Goal: Task Accomplishment & Management: Complete application form

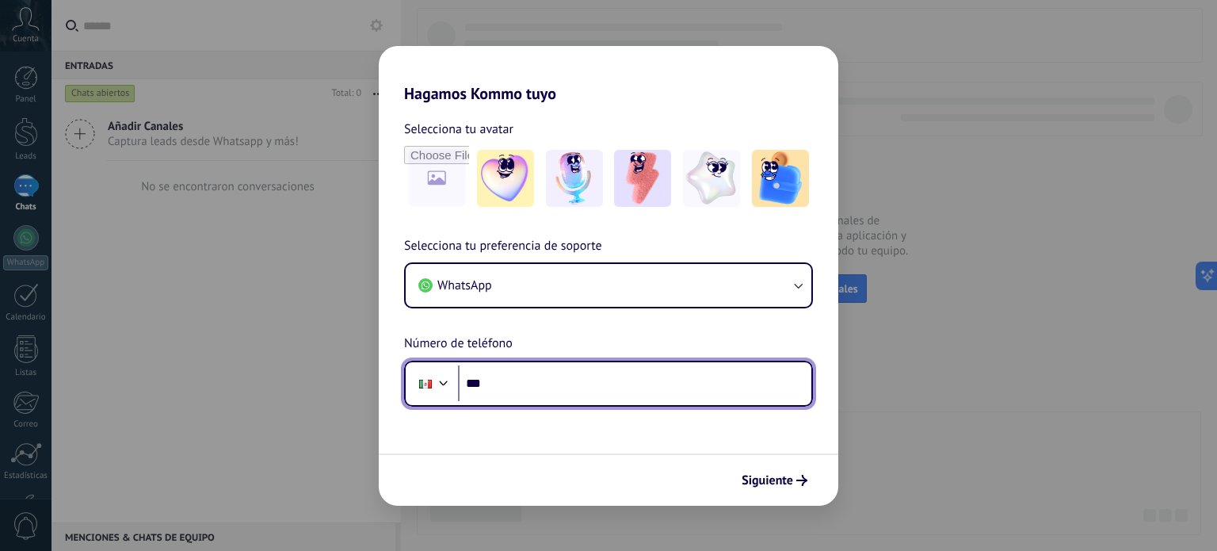
click at [561, 384] on input "***" at bounding box center [634, 383] width 353 height 36
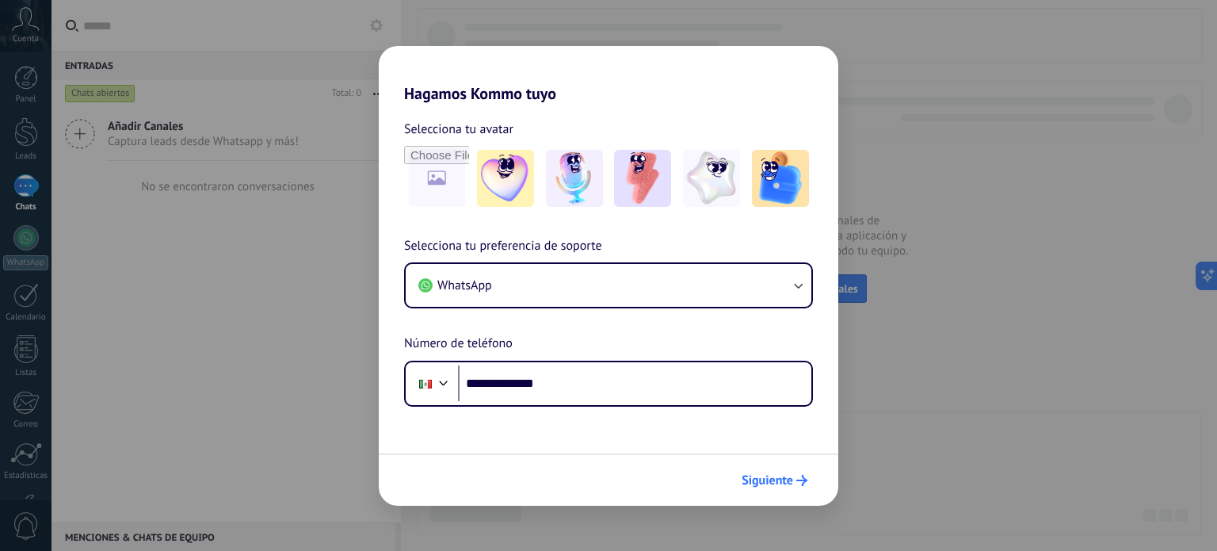
click at [793, 478] on span "Siguiente" at bounding box center [768, 480] width 52 height 11
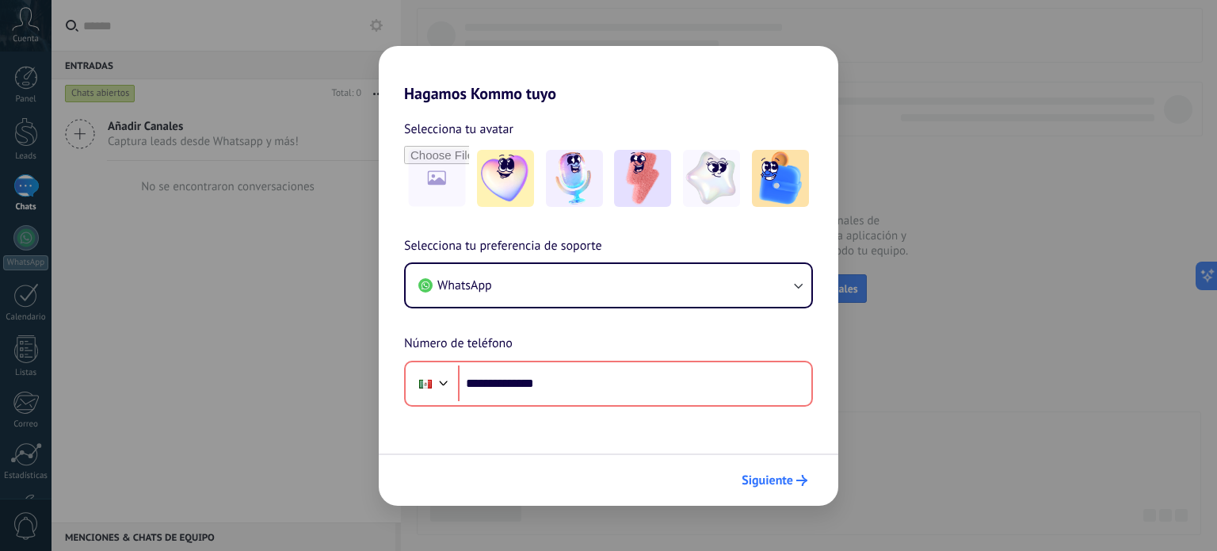
click at [752, 479] on span "Siguiente" at bounding box center [768, 480] width 52 height 11
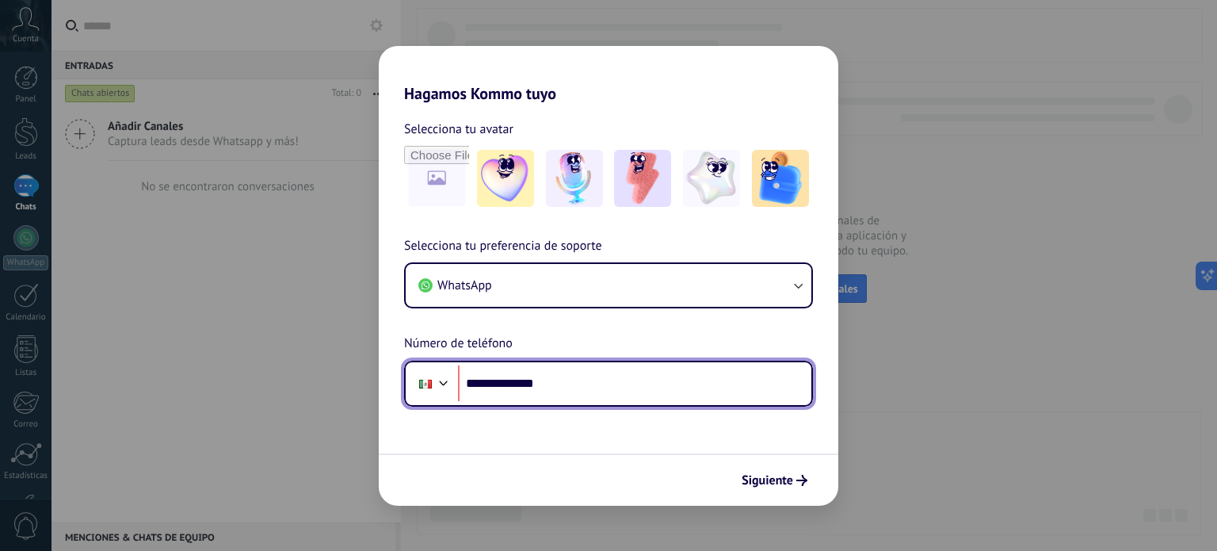
click at [489, 384] on input "**********" at bounding box center [634, 383] width 353 height 36
type input "**********"
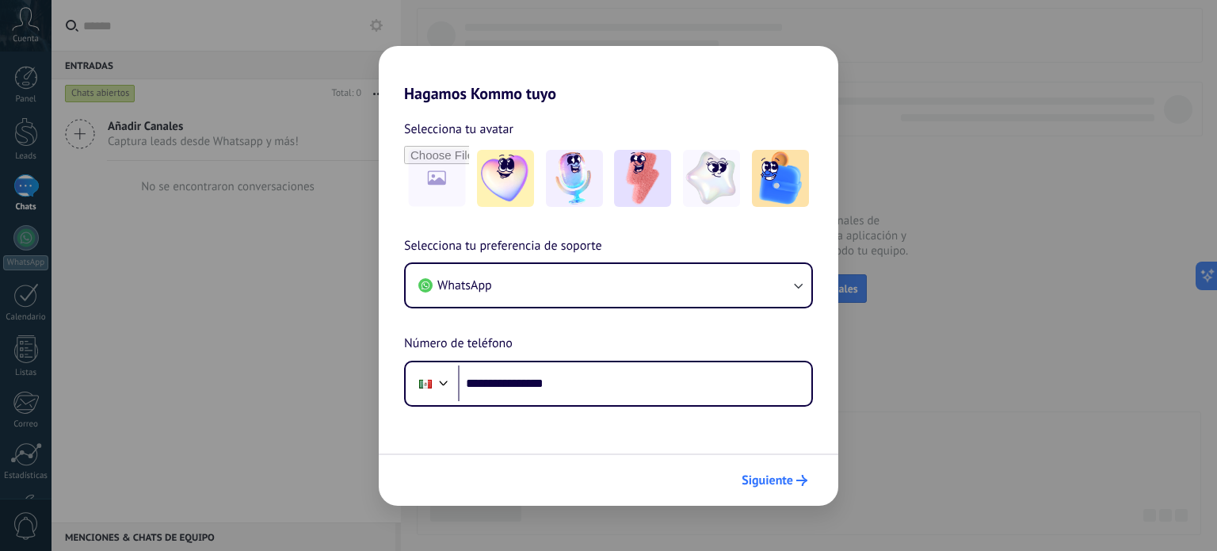
click at [797, 481] on icon "submit" at bounding box center [802, 480] width 11 height 11
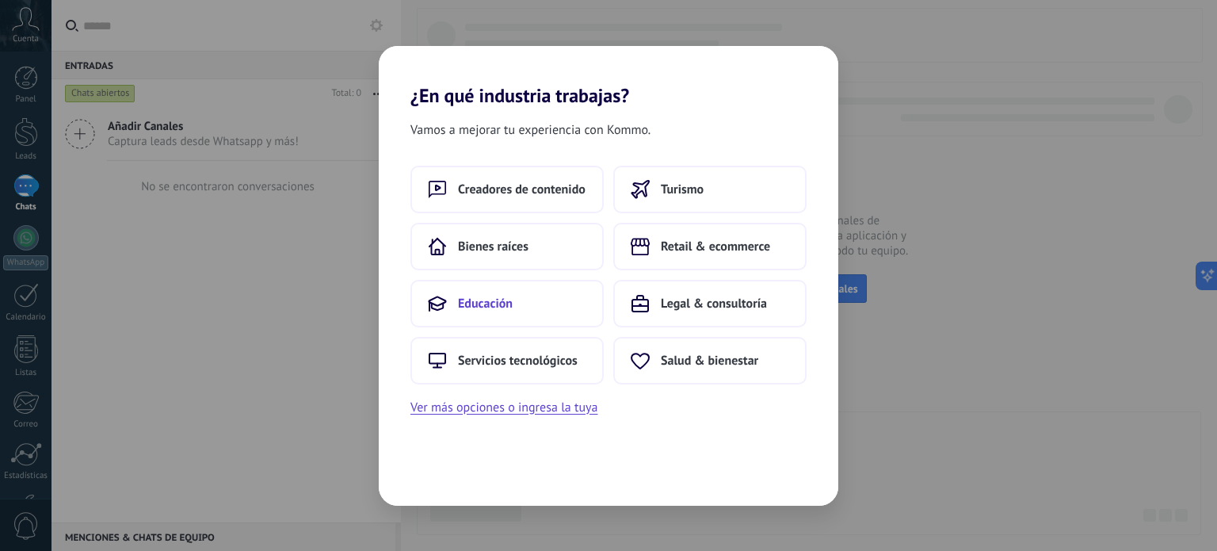
click at [513, 306] on button "Educación" at bounding box center [507, 304] width 193 height 48
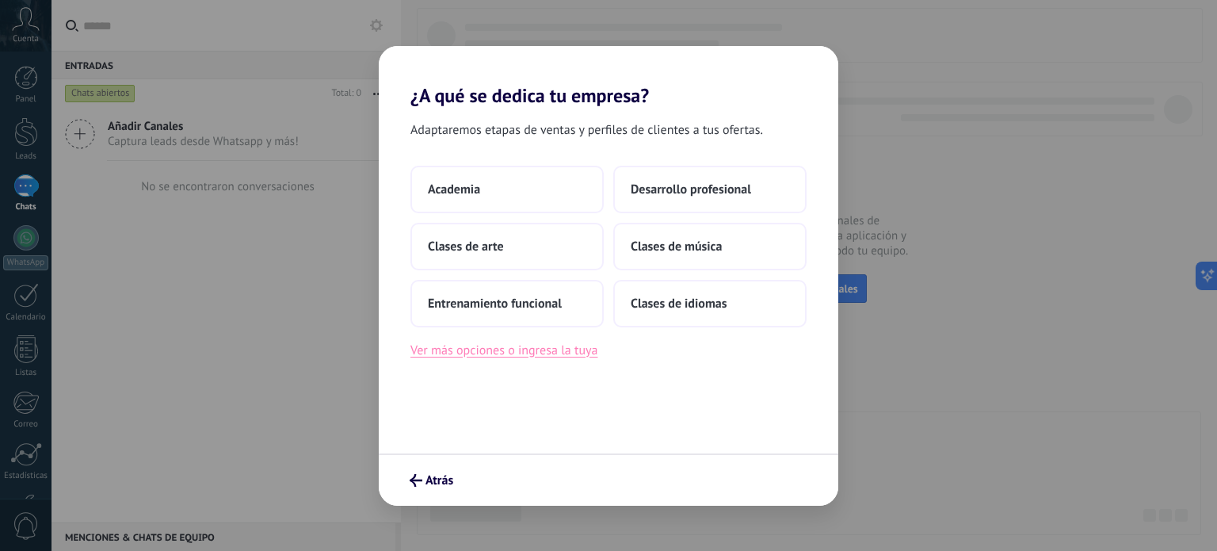
click at [529, 350] on button "Ver más opciones o ingresa la tuya" at bounding box center [504, 350] width 187 height 21
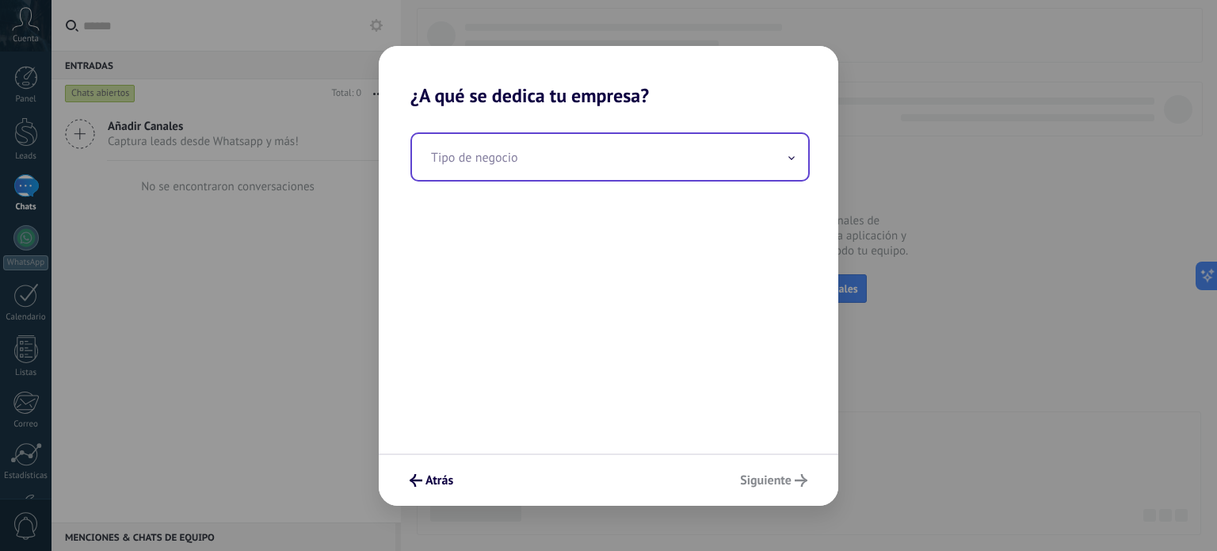
click at [552, 164] on input "text" at bounding box center [610, 157] width 396 height 46
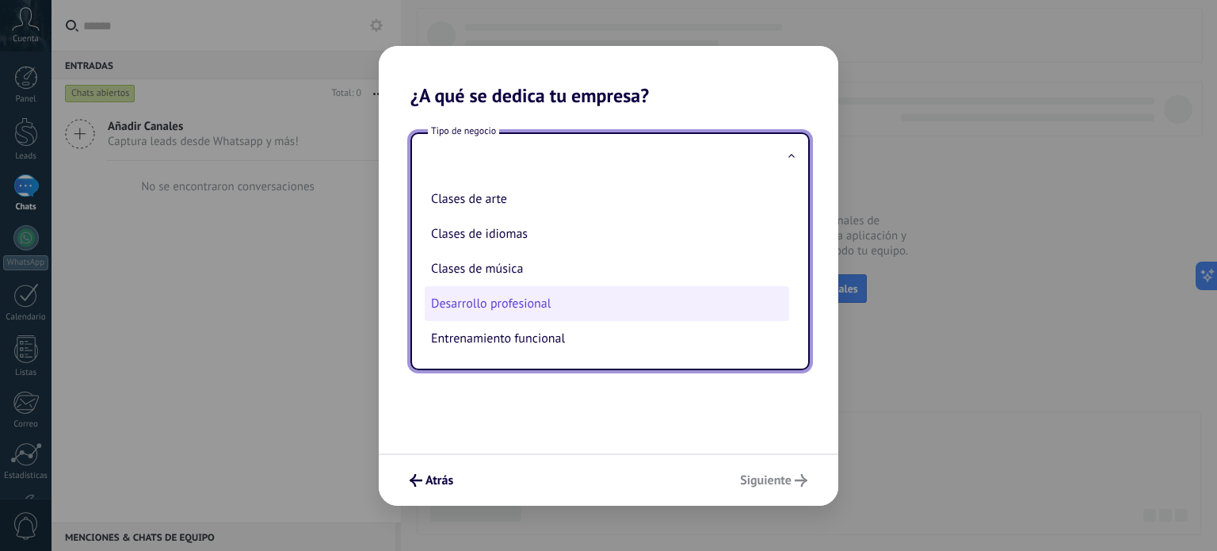
scroll to position [40, 0]
click at [548, 301] on li "Desarrollo profesional" at bounding box center [607, 303] width 365 height 35
type input "**********"
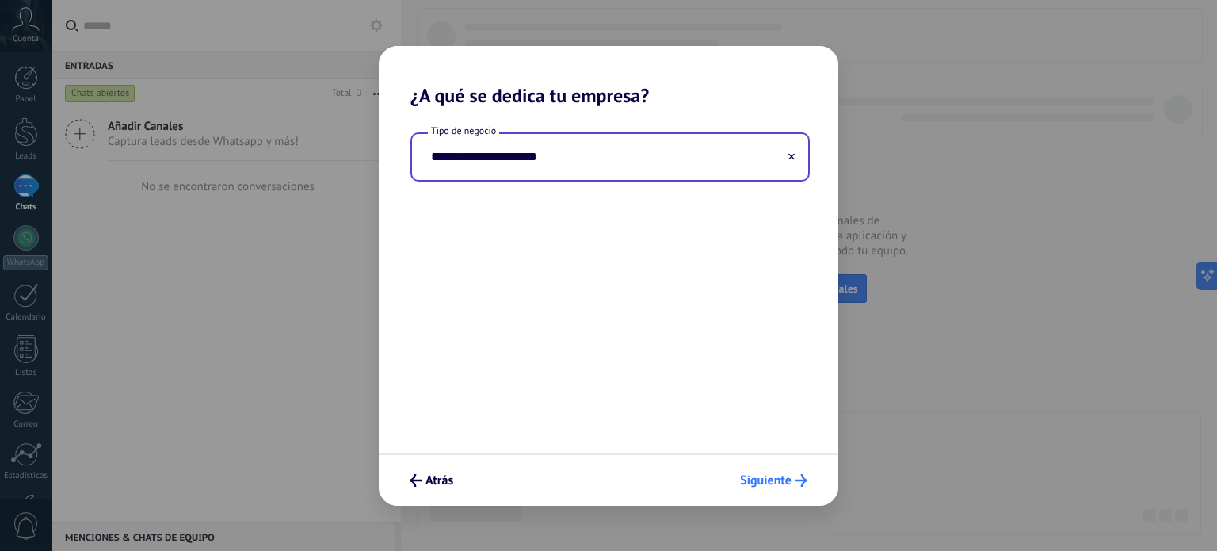
click at [777, 475] on span "Siguiente" at bounding box center [766, 480] width 52 height 11
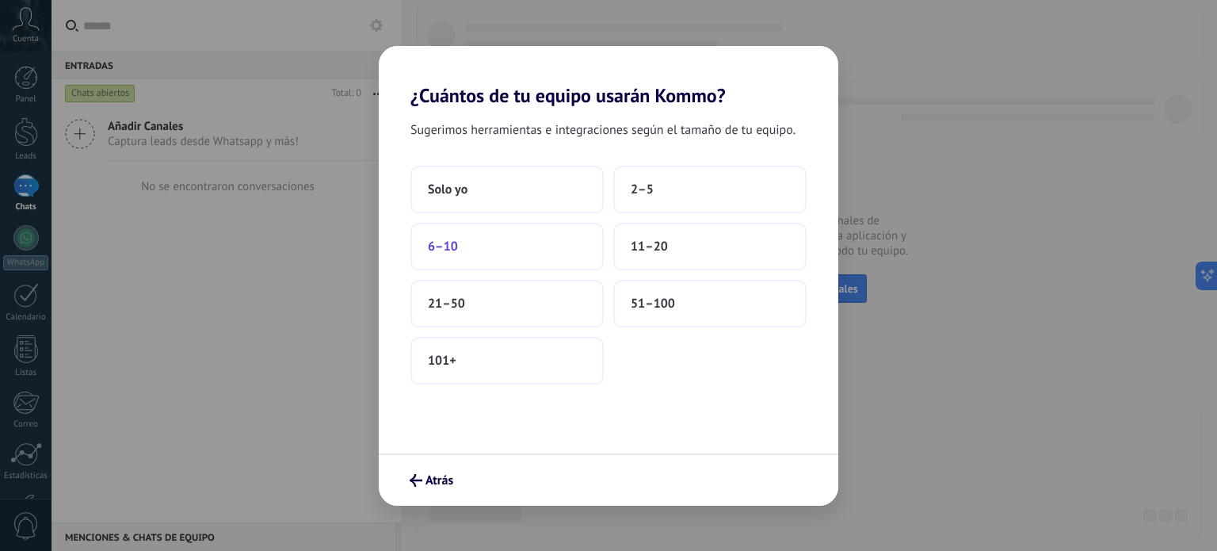
click at [495, 246] on button "6–10" at bounding box center [507, 247] width 193 height 48
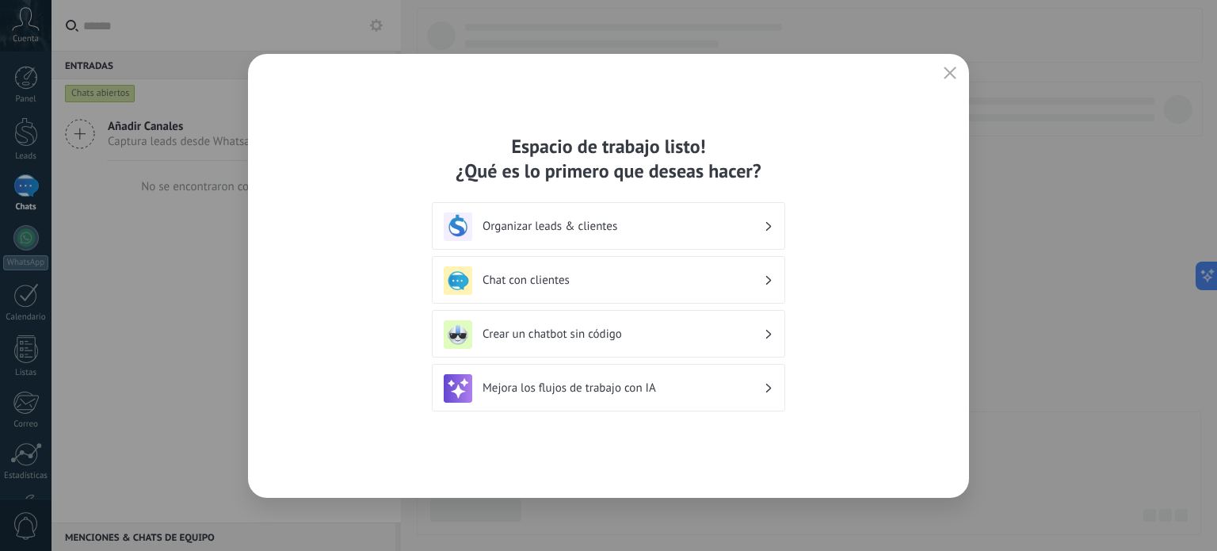
click at [758, 333] on h3 "Crear un chatbot sin código" at bounding box center [623, 334] width 281 height 15
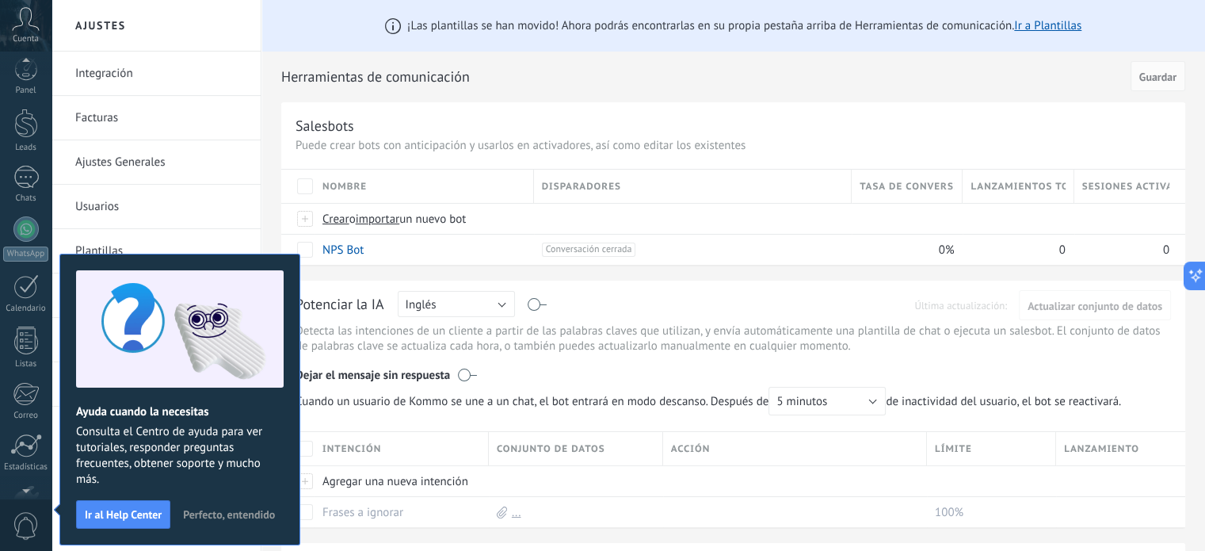
scroll to position [108, 0]
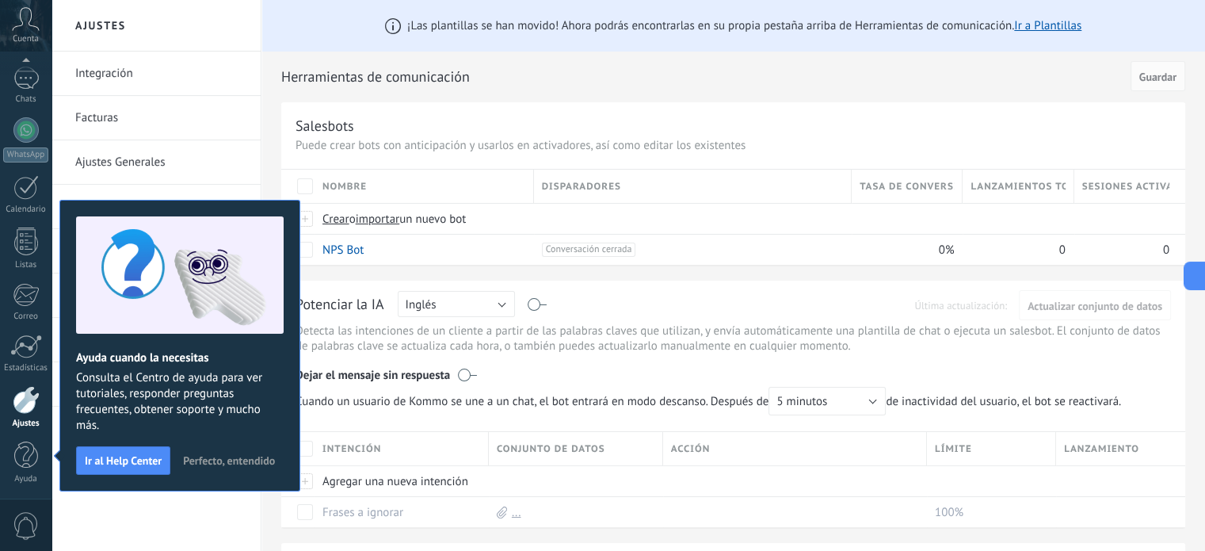
click at [194, 457] on span "Perfecto, entendido" at bounding box center [229, 460] width 92 height 11
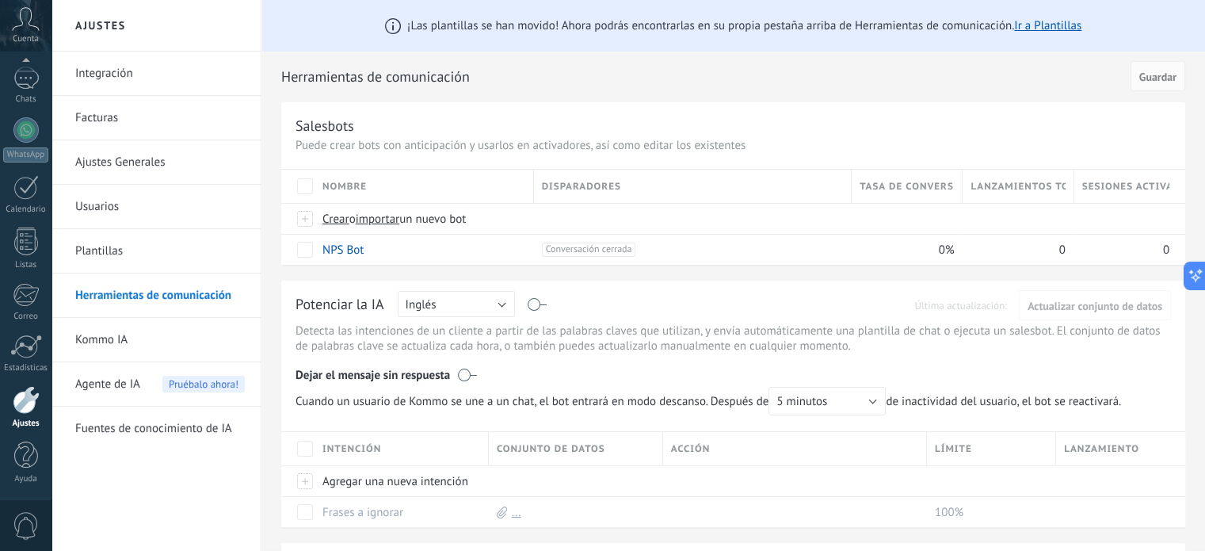
click at [86, 122] on link "Facturas" at bounding box center [160, 118] width 170 height 44
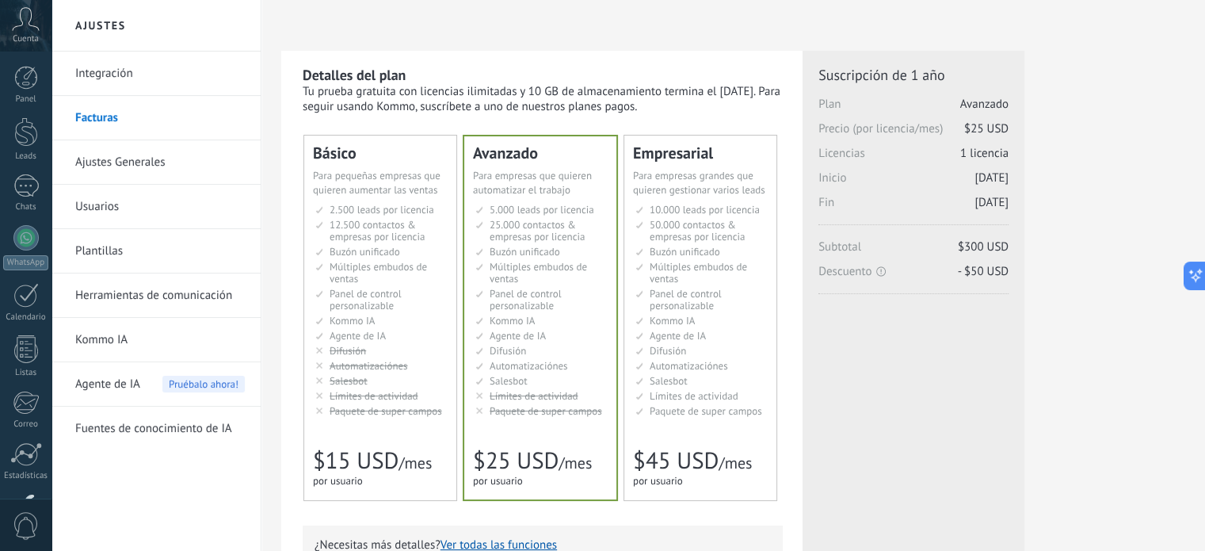
click at [737, 288] on li "Настраиваемый рабочий стол Customizable dashboard Panel de control personalizab…" at bounding box center [702, 300] width 132 height 24
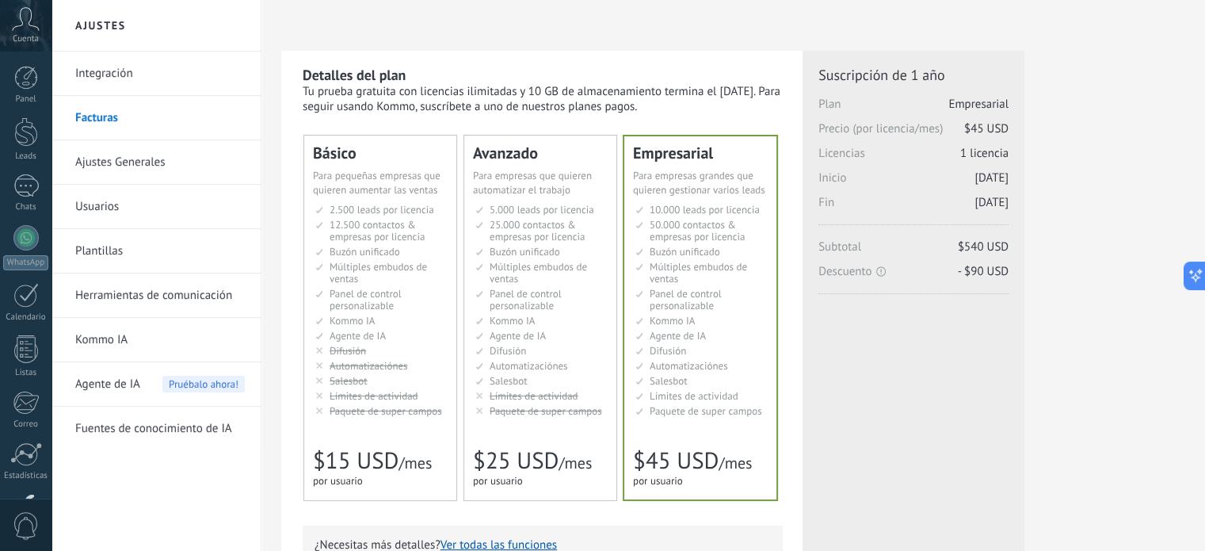
click at [343, 336] on span "Agente de IA" at bounding box center [358, 335] width 56 height 13
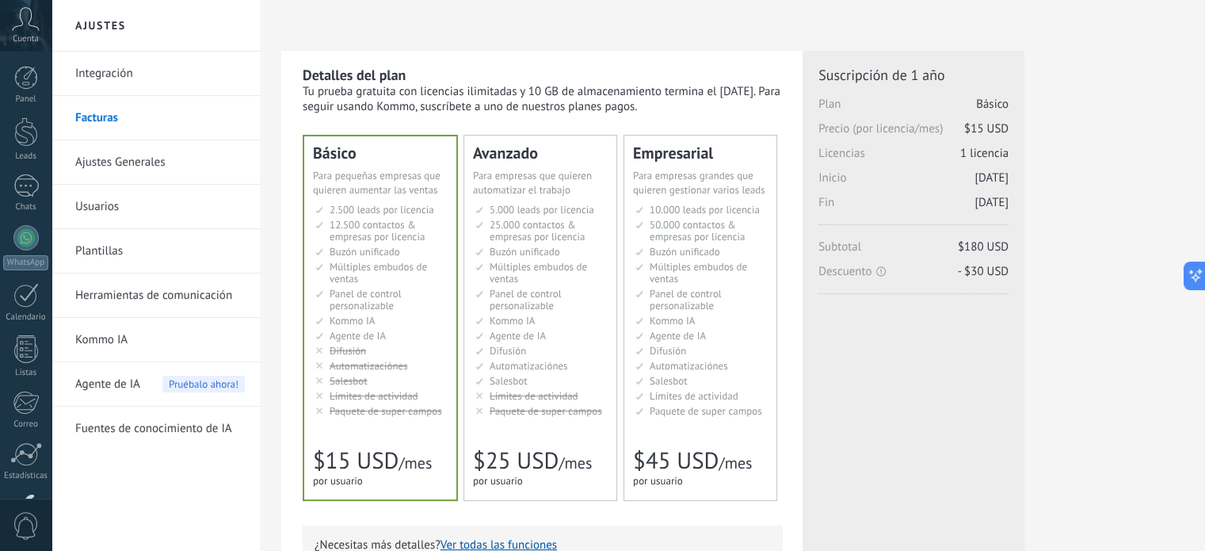
click at [492, 365] on span "Automatizaciónes" at bounding box center [529, 365] width 78 height 13
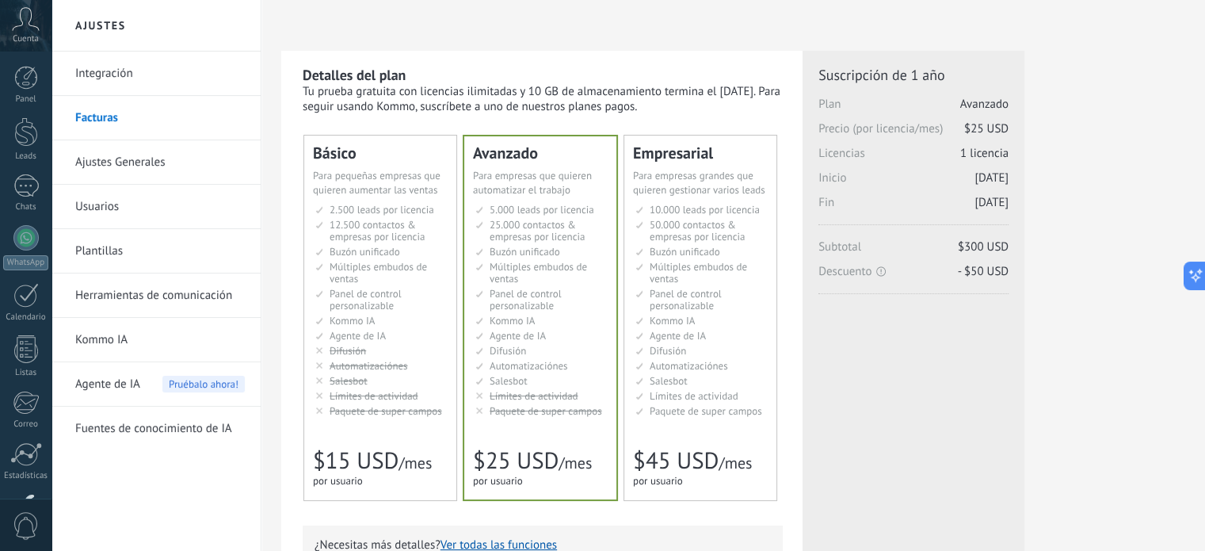
click at [113, 79] on link "Integración" at bounding box center [160, 74] width 170 height 44
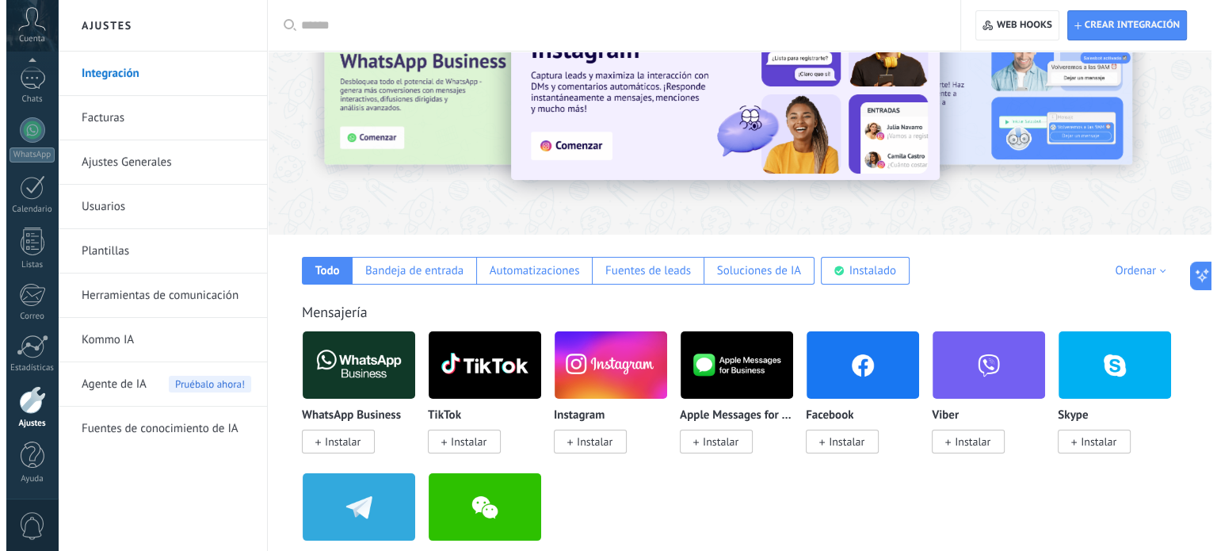
scroll to position [79, 0]
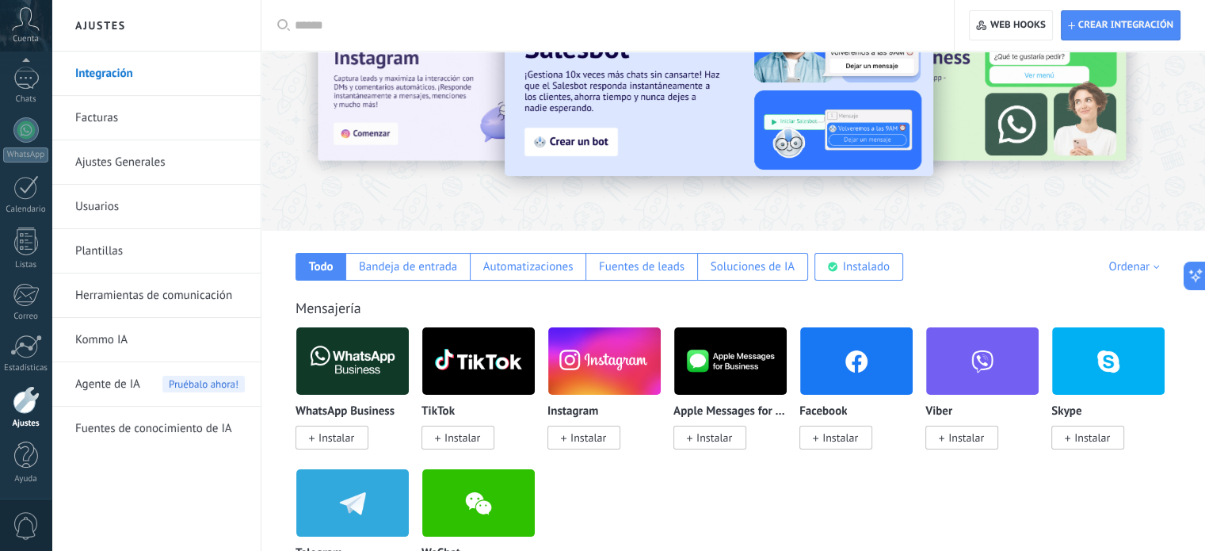
click at [311, 437] on icon at bounding box center [312, 438] width 6 height 6
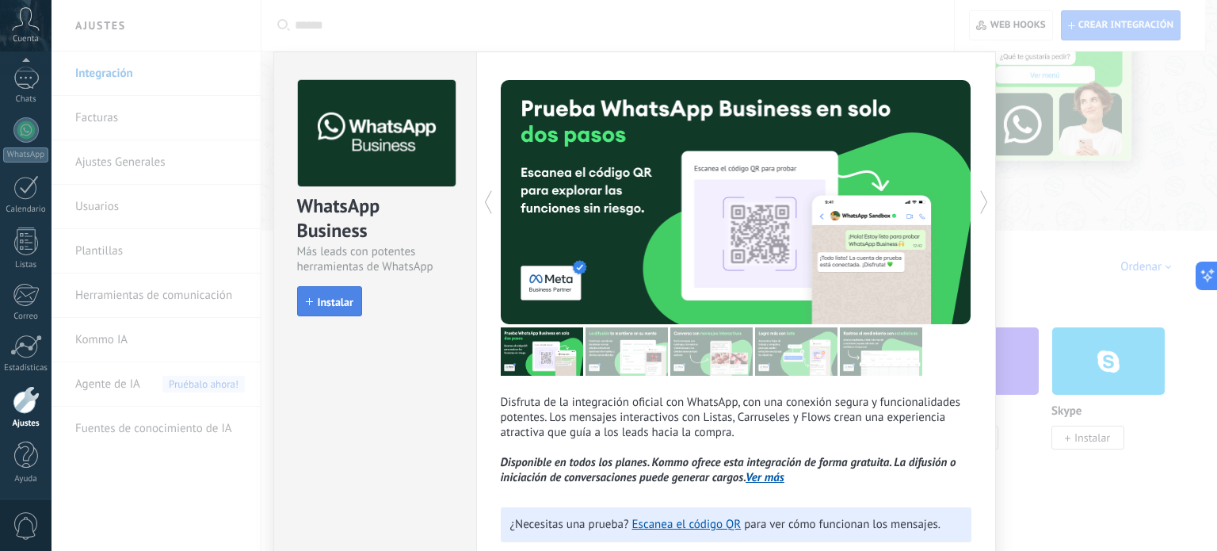
click at [335, 302] on span "Instalar" at bounding box center [336, 301] width 36 height 11
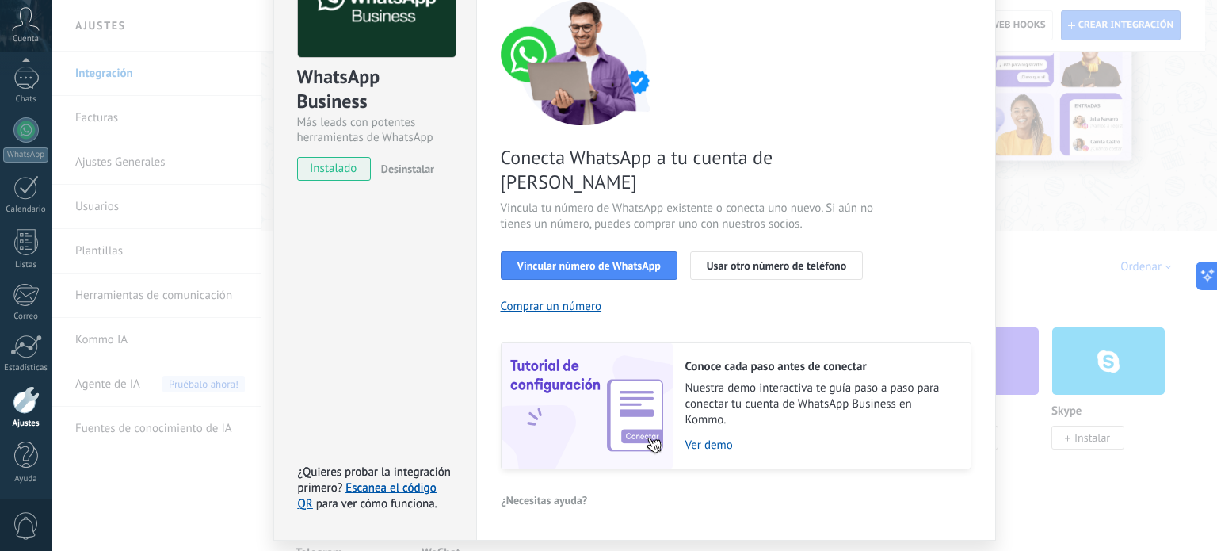
scroll to position [152, 0]
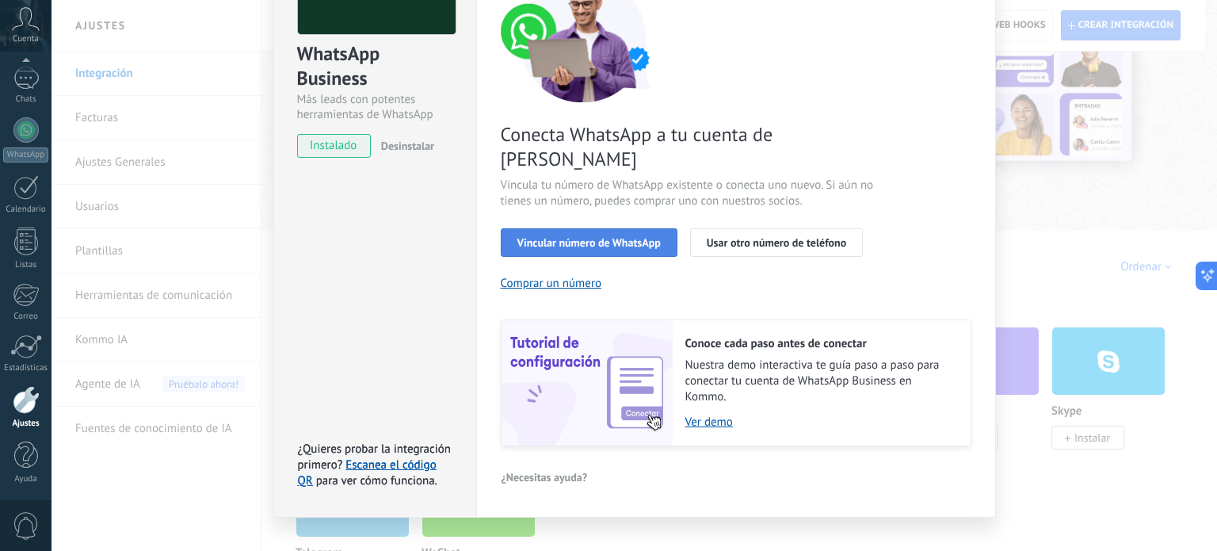
click at [579, 237] on span "Vincular número de WhatsApp" at bounding box center [589, 242] width 143 height 11
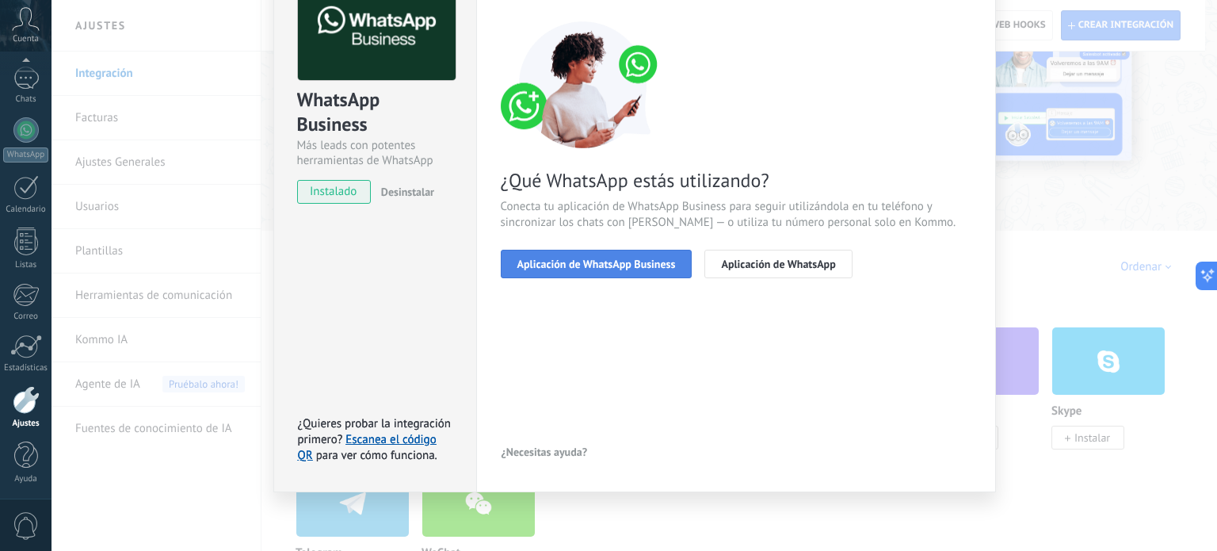
click at [592, 258] on span "Aplicación de WhatsApp Business" at bounding box center [597, 263] width 159 height 11
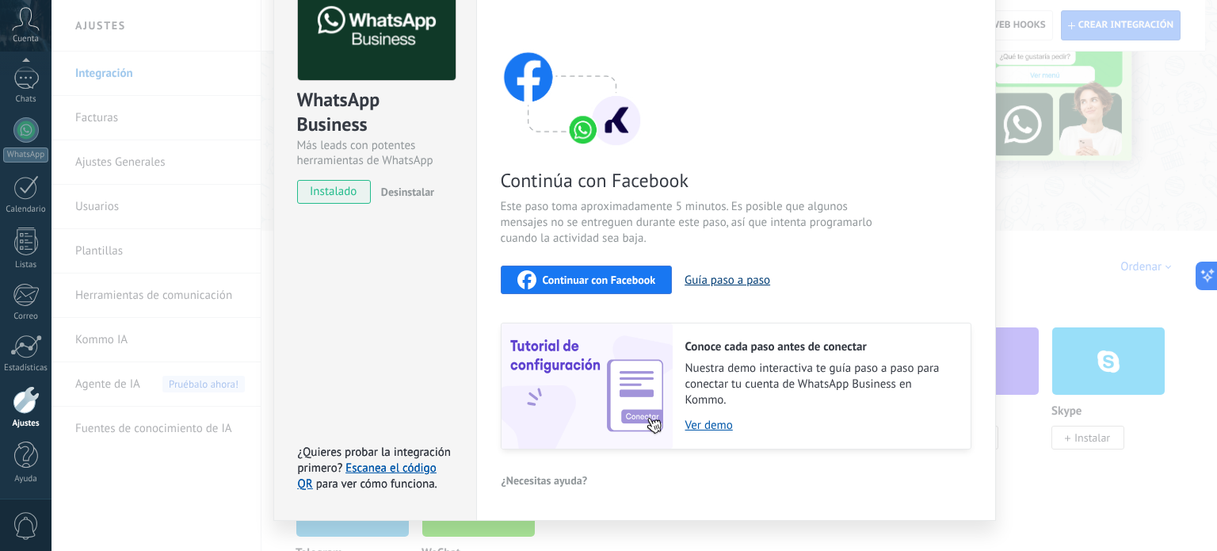
click at [723, 285] on button "Guía paso a paso" at bounding box center [728, 280] width 86 height 15
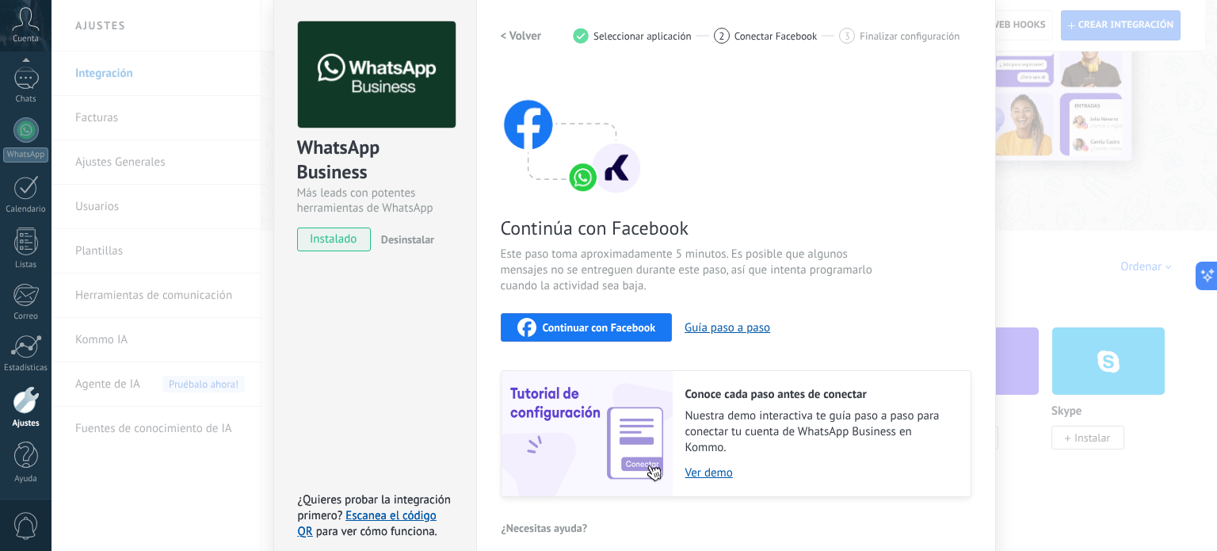
scroll to position [55, 0]
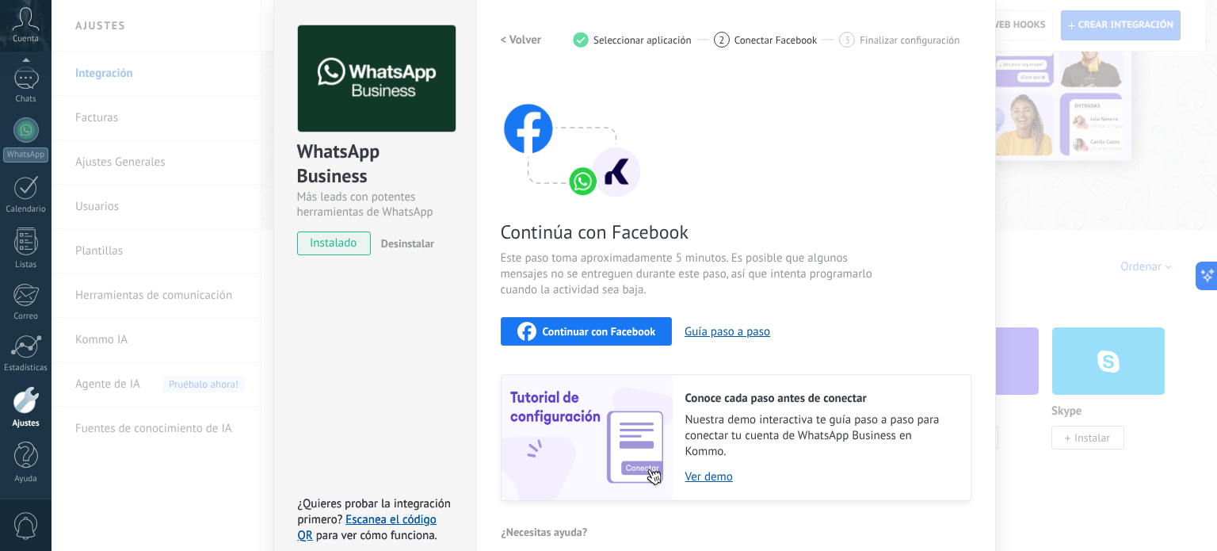
click at [572, 330] on span "Continuar con Facebook" at bounding box center [599, 331] width 113 height 11
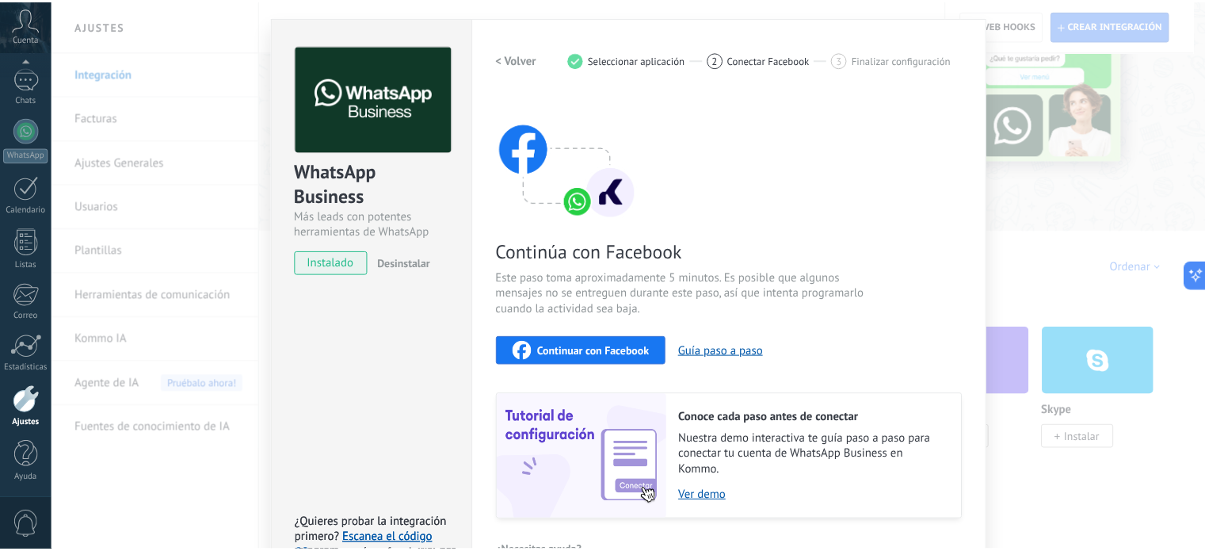
scroll to position [0, 0]
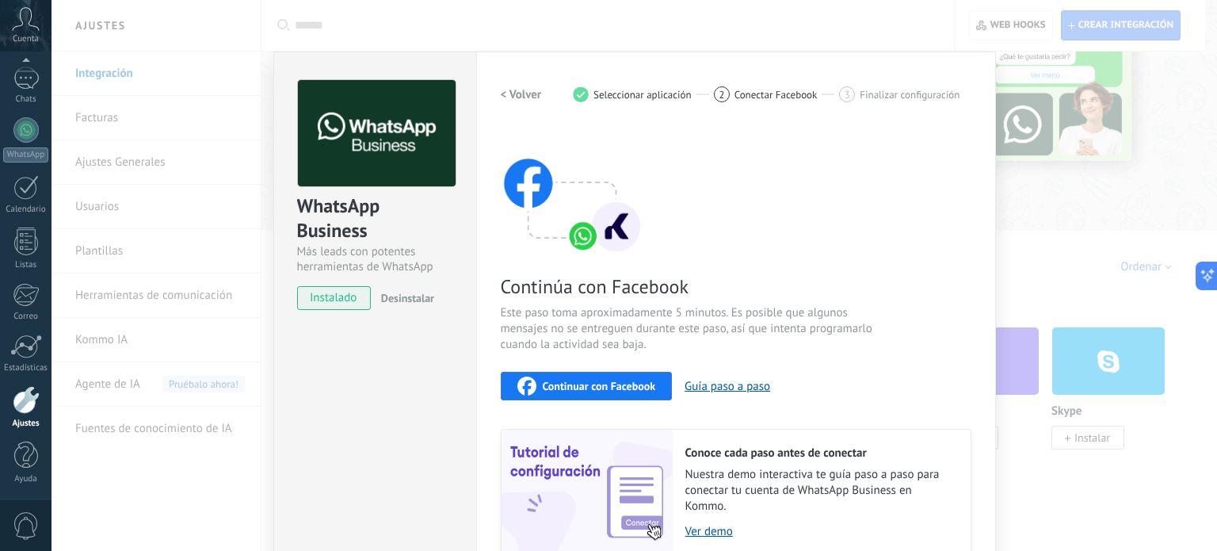
click at [1051, 218] on div "WhatsApp Business Más leads con potentes herramientas de WhatsApp instalado Des…" at bounding box center [635, 275] width 1166 height 551
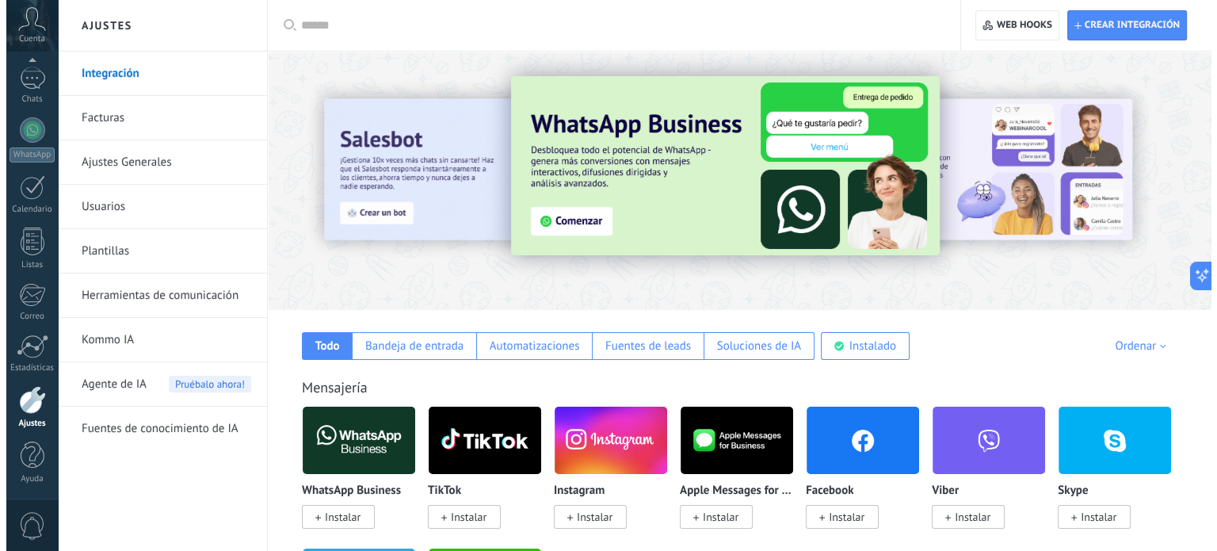
scroll to position [79, 0]
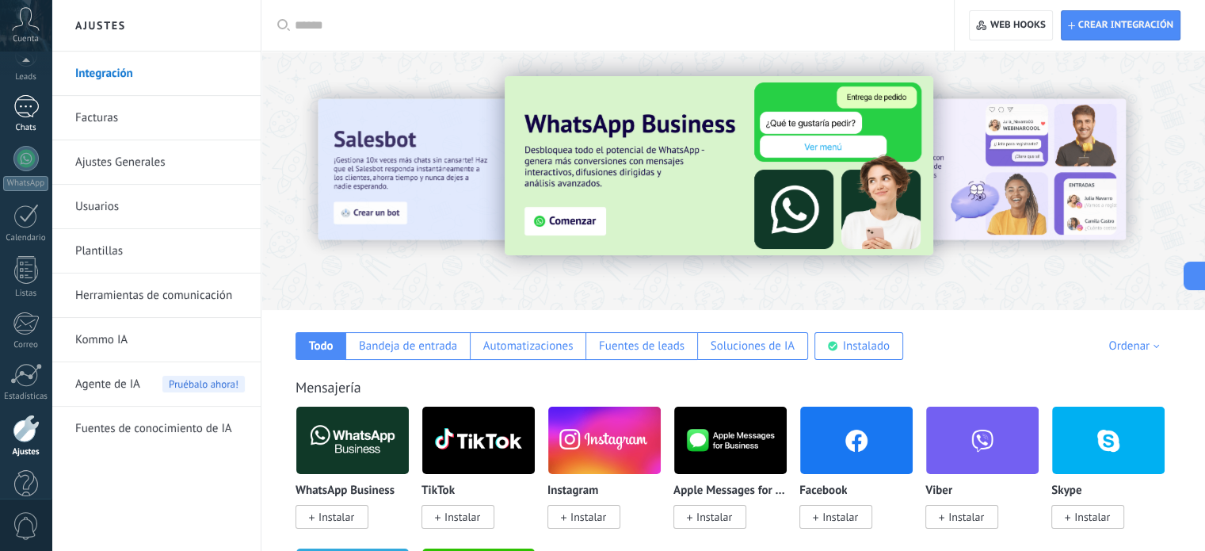
click at [29, 113] on div at bounding box center [25, 106] width 25 height 23
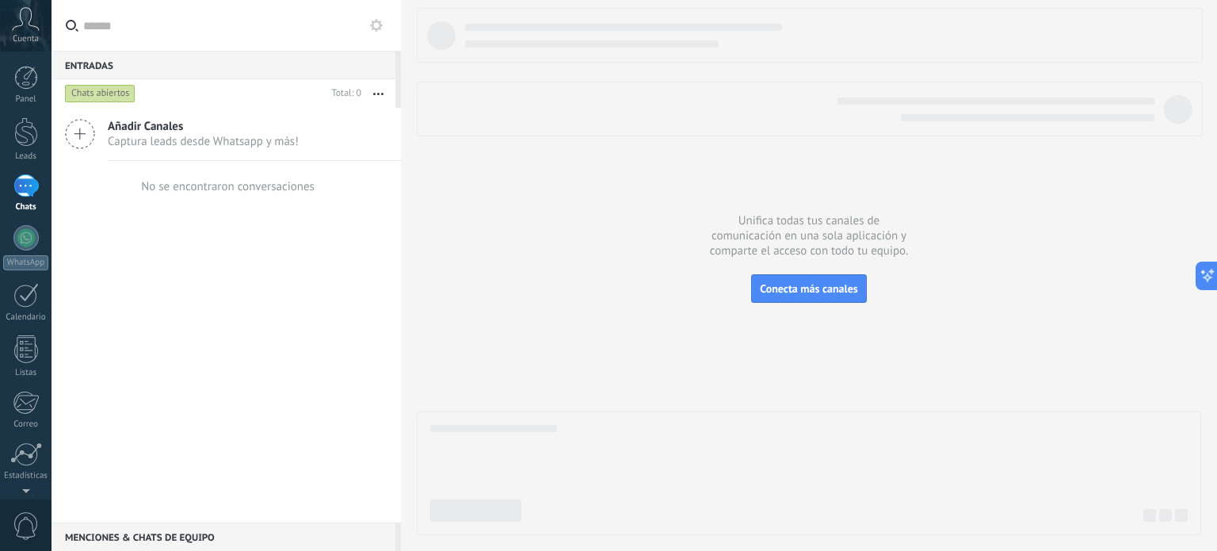
click at [29, 34] on span "Cuenta" at bounding box center [26, 39] width 26 height 10
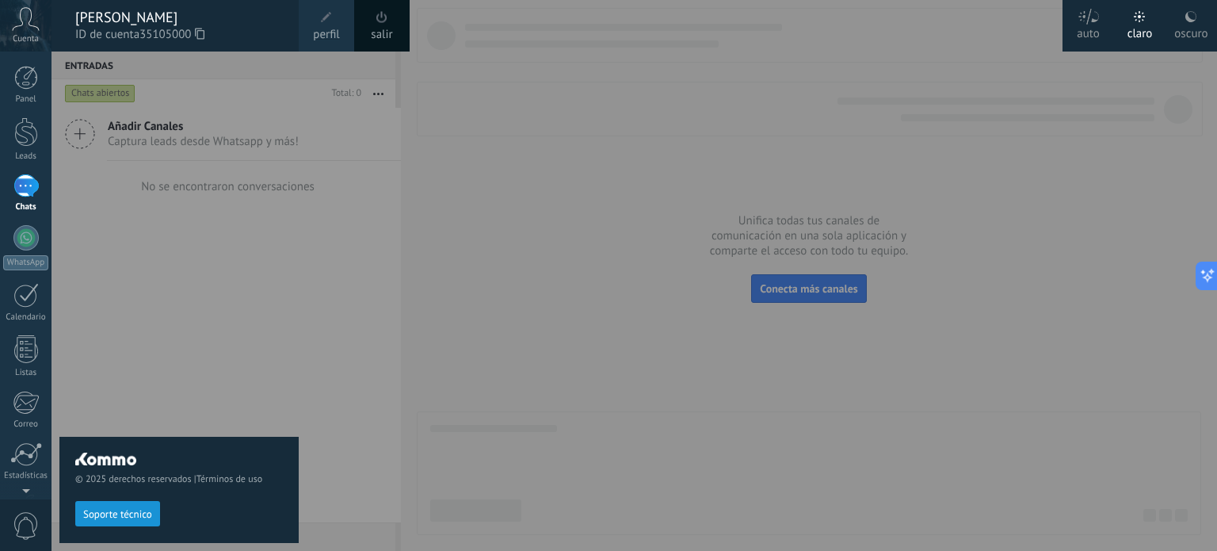
click at [1088, 25] on div "auto" at bounding box center [1088, 30] width 23 height 41
click at [138, 243] on div "© 2025 derechos reservados | Términos de uso Soporte técnico" at bounding box center [178, 301] width 239 height 499
click at [1040, 266] on div at bounding box center [660, 275] width 1217 height 551
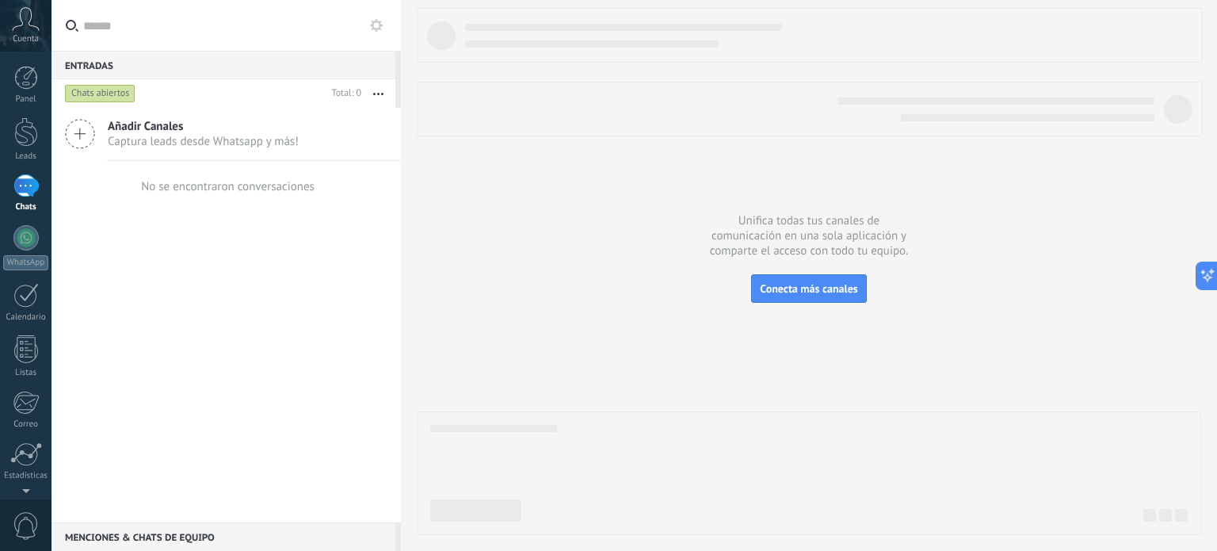
click at [25, 27] on icon at bounding box center [26, 19] width 28 height 24
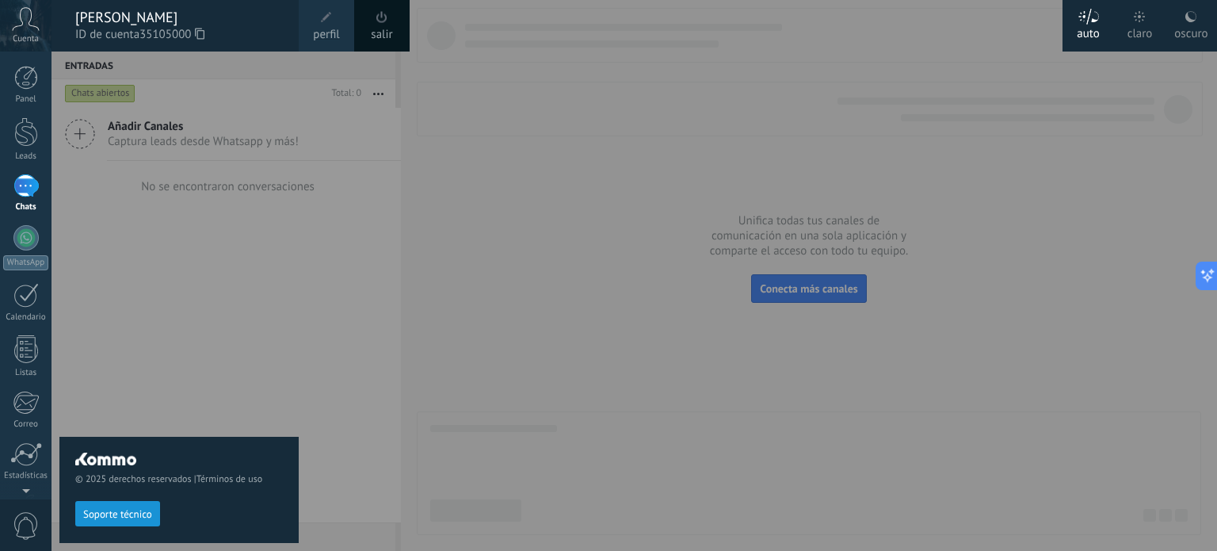
click at [25, 27] on icon at bounding box center [26, 19] width 28 height 24
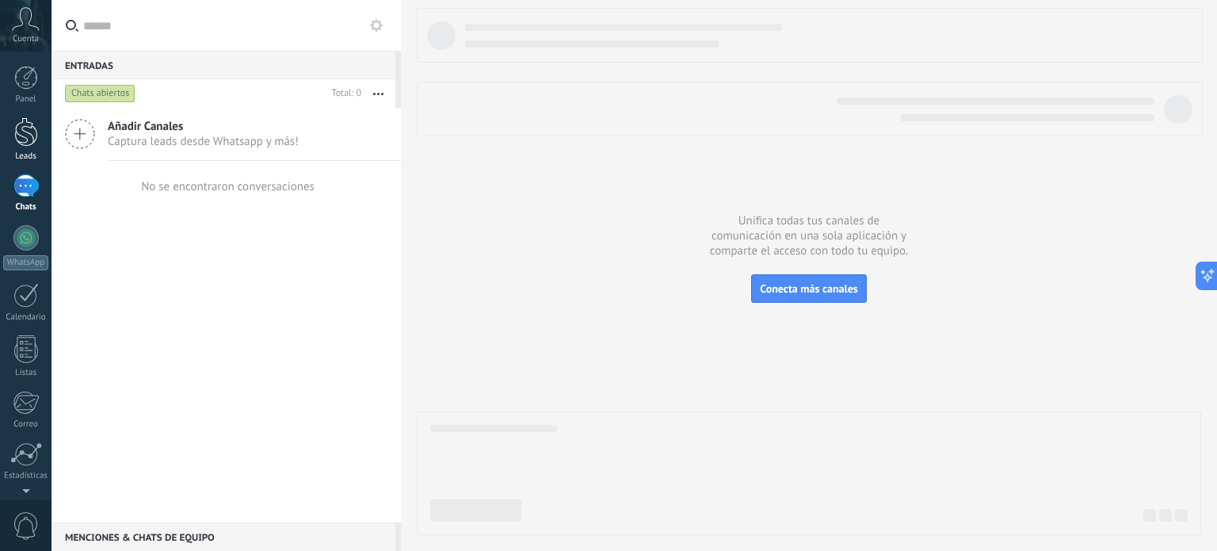
click at [15, 129] on div at bounding box center [26, 131] width 24 height 29
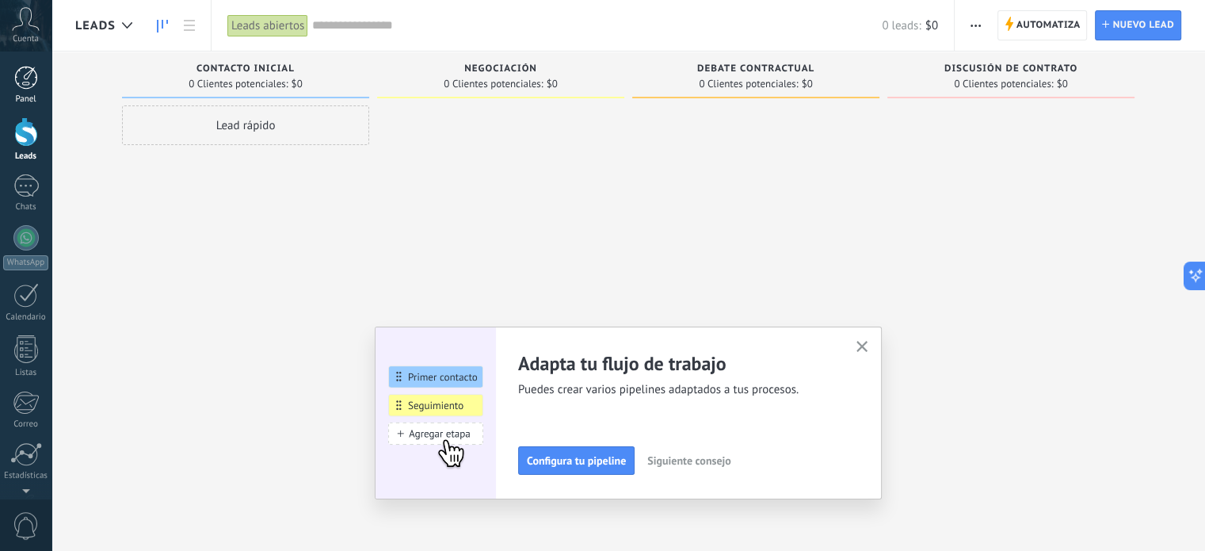
click at [27, 83] on div at bounding box center [26, 78] width 24 height 24
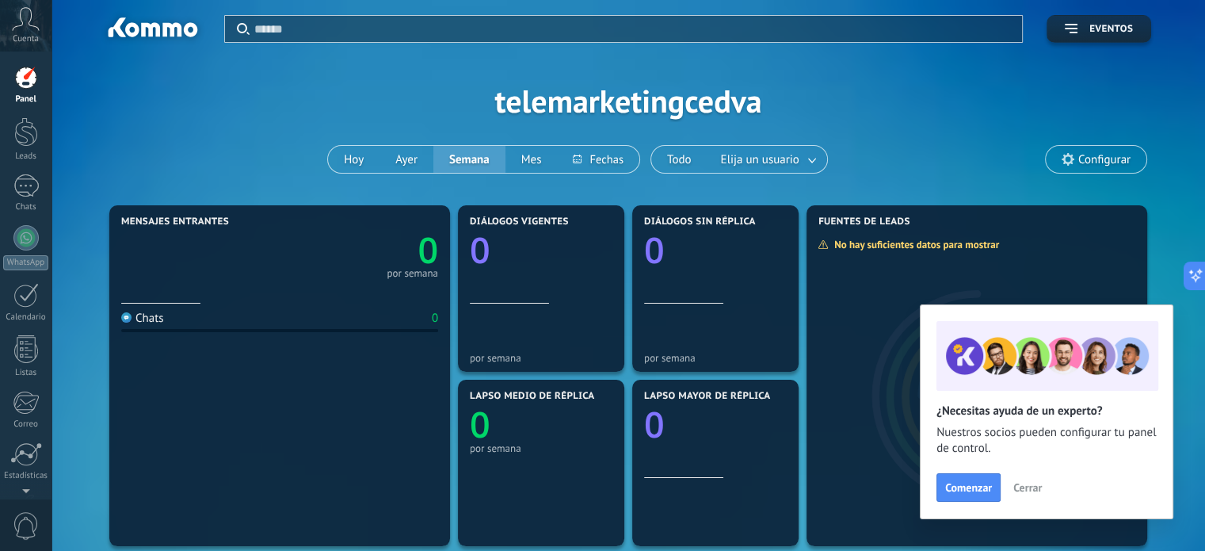
click at [33, 38] on span "Cuenta" at bounding box center [26, 39] width 26 height 10
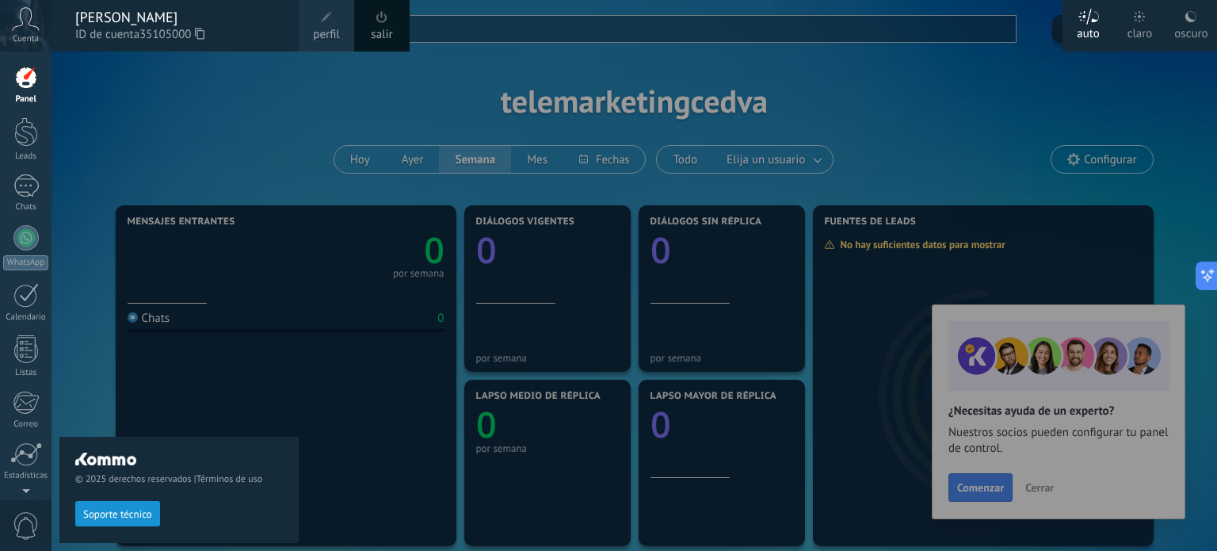
click at [32, 10] on icon at bounding box center [26, 19] width 28 height 24
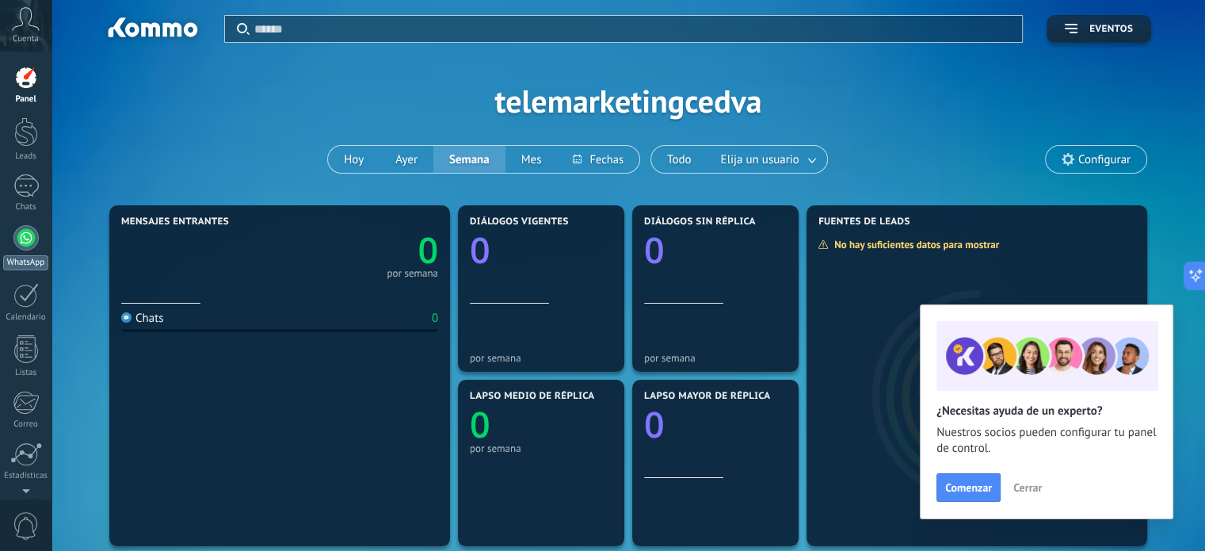
drag, startPoint x: 25, startPoint y: 226, endPoint x: 40, endPoint y: 246, distance: 25.5
drag, startPoint x: 40, startPoint y: 246, endPoint x: 31, endPoint y: 235, distance: 15.2
click at [31, 235] on div at bounding box center [25, 237] width 25 height 25
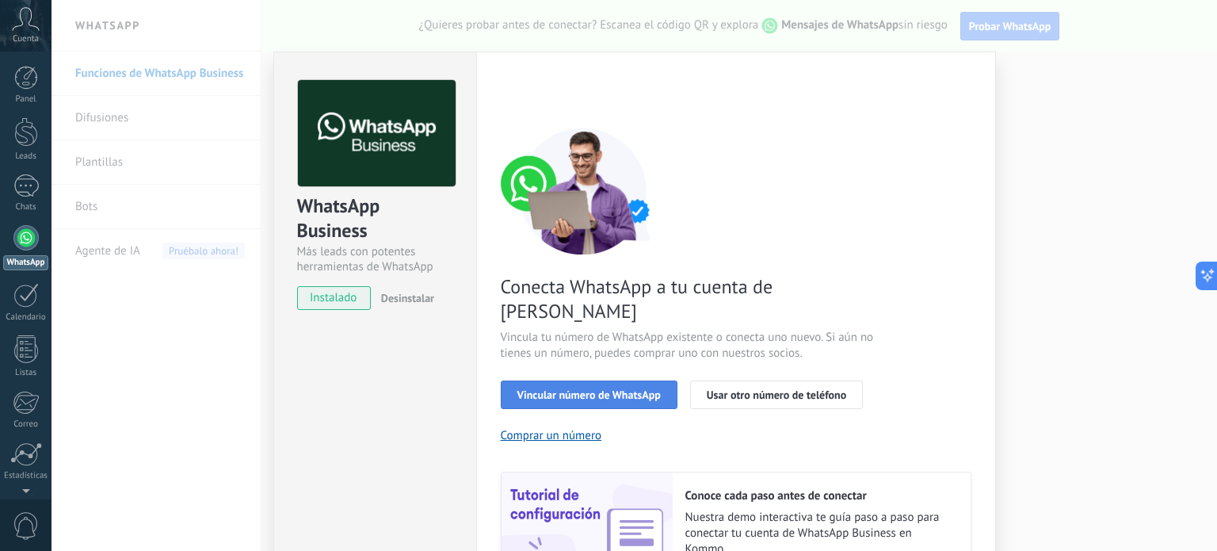
click at [587, 389] on span "Vincular número de WhatsApp" at bounding box center [589, 394] width 143 height 11
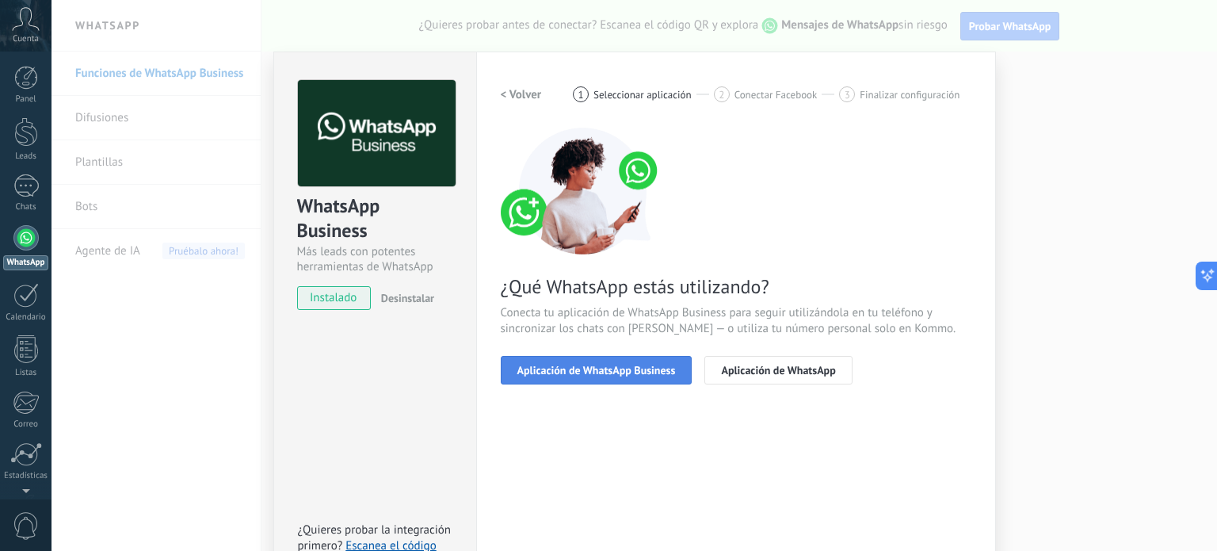
click at [561, 376] on button "Aplicación de WhatsApp Business" at bounding box center [597, 370] width 192 height 29
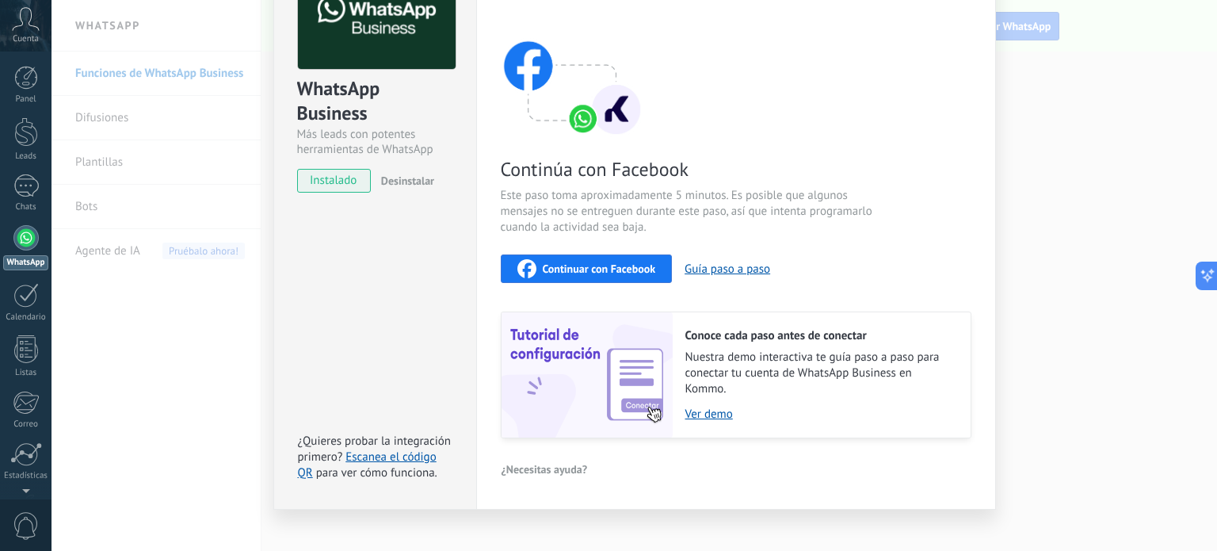
scroll to position [134, 0]
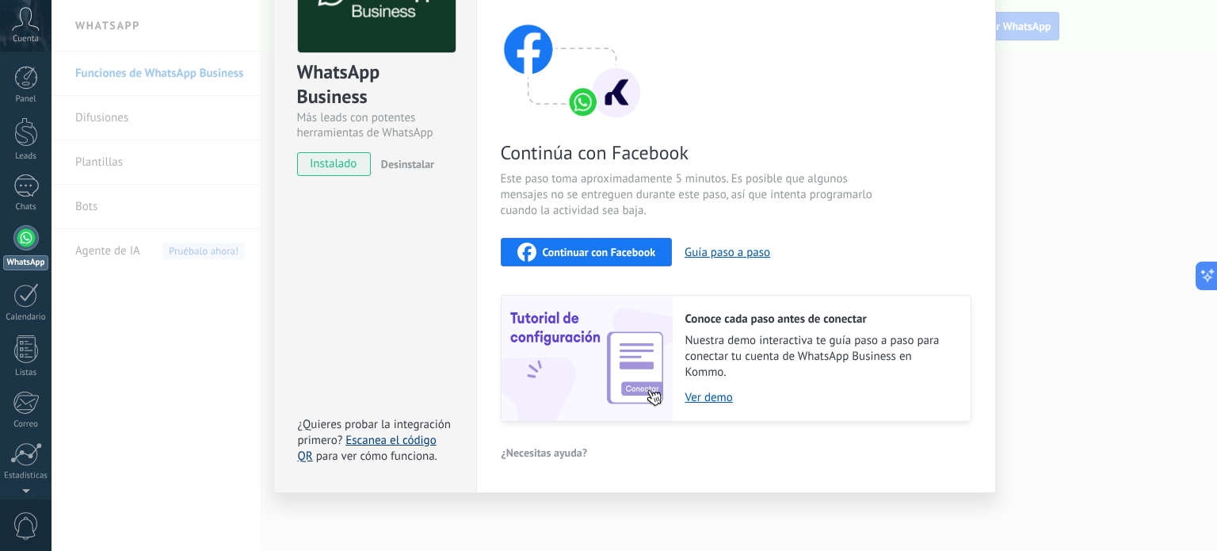
click at [374, 441] on link "Escanea el código QR" at bounding box center [367, 448] width 139 height 31
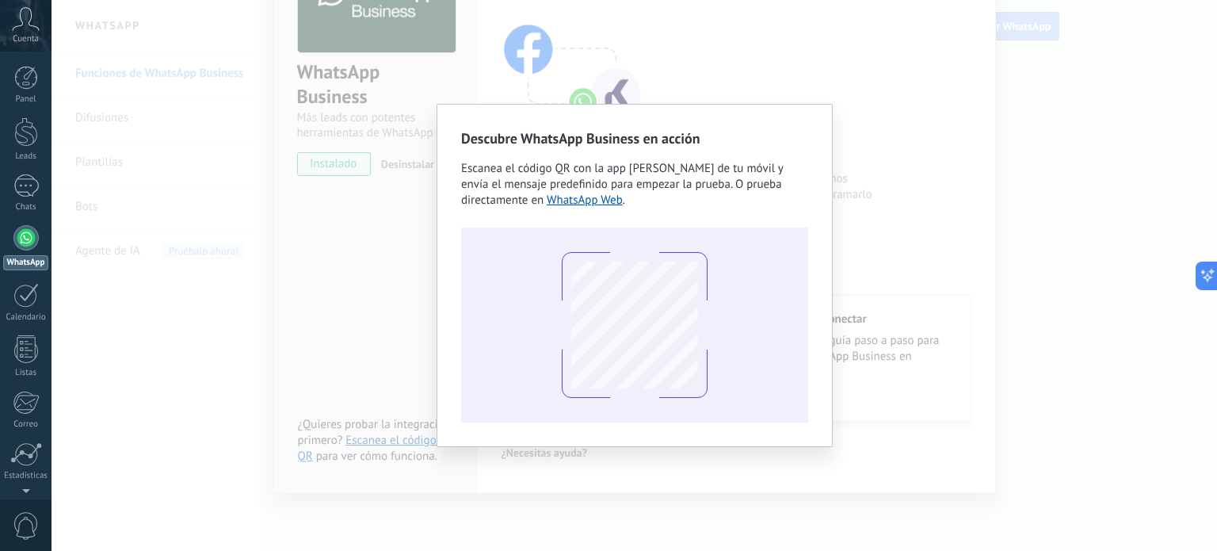
click at [412, 246] on div "Descubre WhatsApp Business en acción Escanea el código QR con la app de cámara …" at bounding box center [635, 275] width 1166 height 551
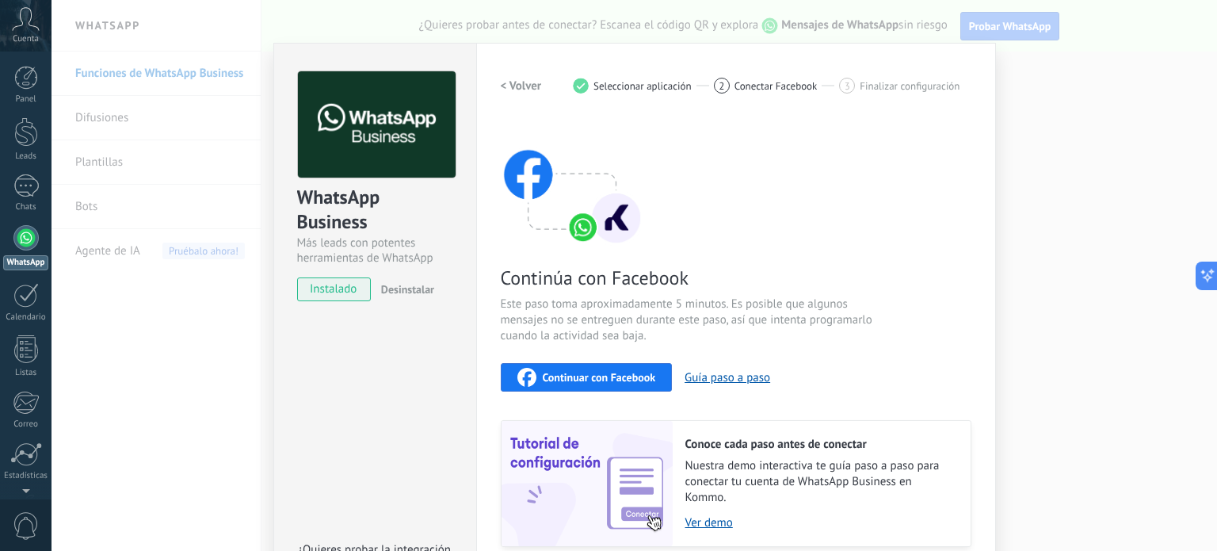
scroll to position [0, 0]
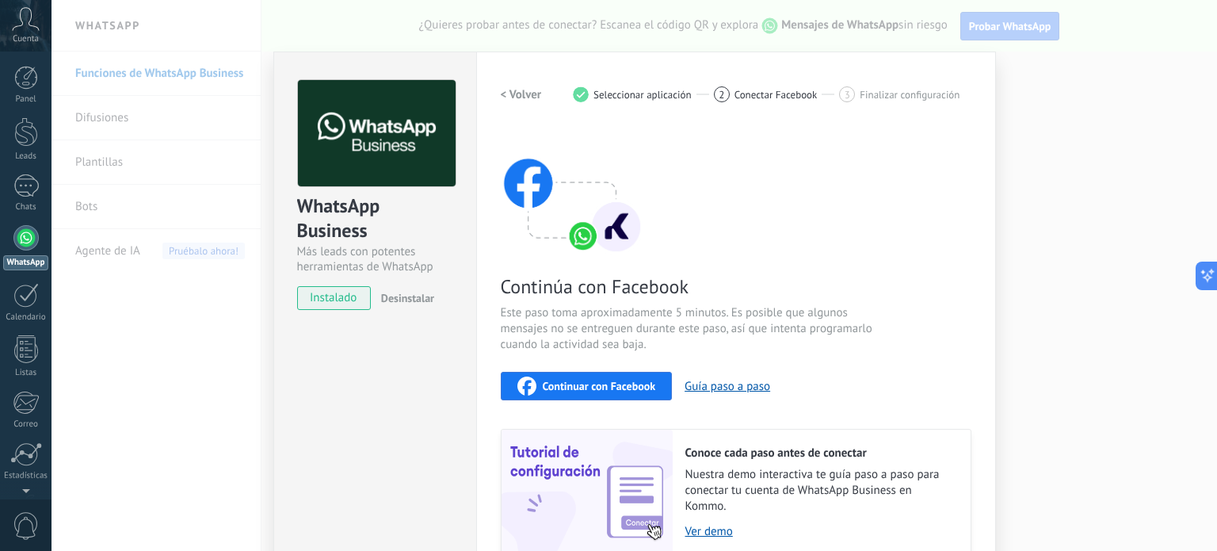
click at [999, 235] on div "WhatsApp Business Más leads con potentes herramientas de WhatsApp instalado Des…" at bounding box center [635, 275] width 1166 height 551
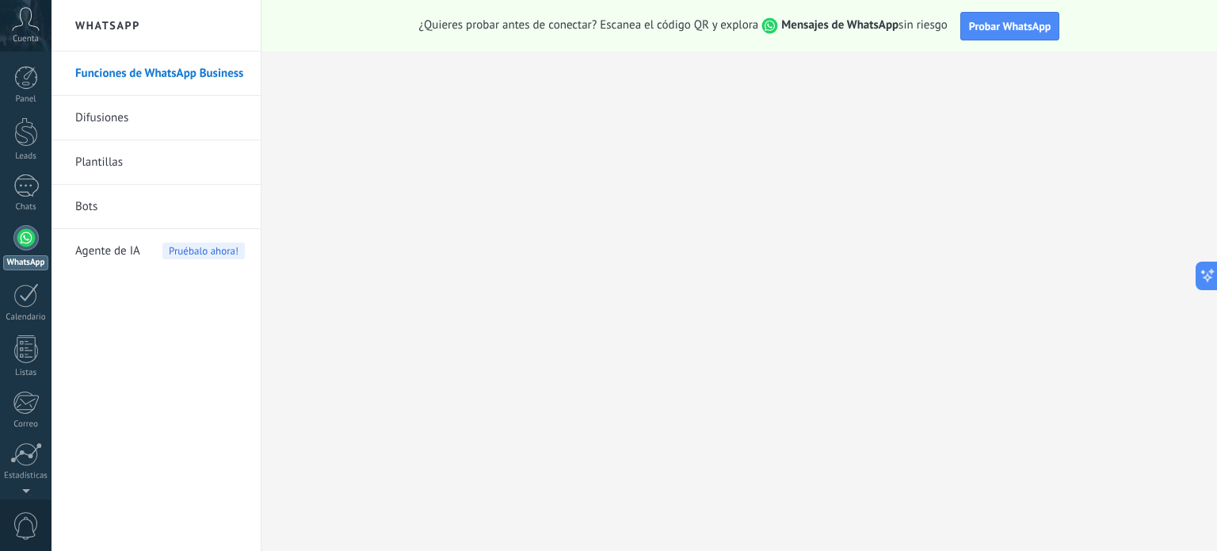
click at [108, 115] on link "Difusiones" at bounding box center [160, 118] width 170 height 44
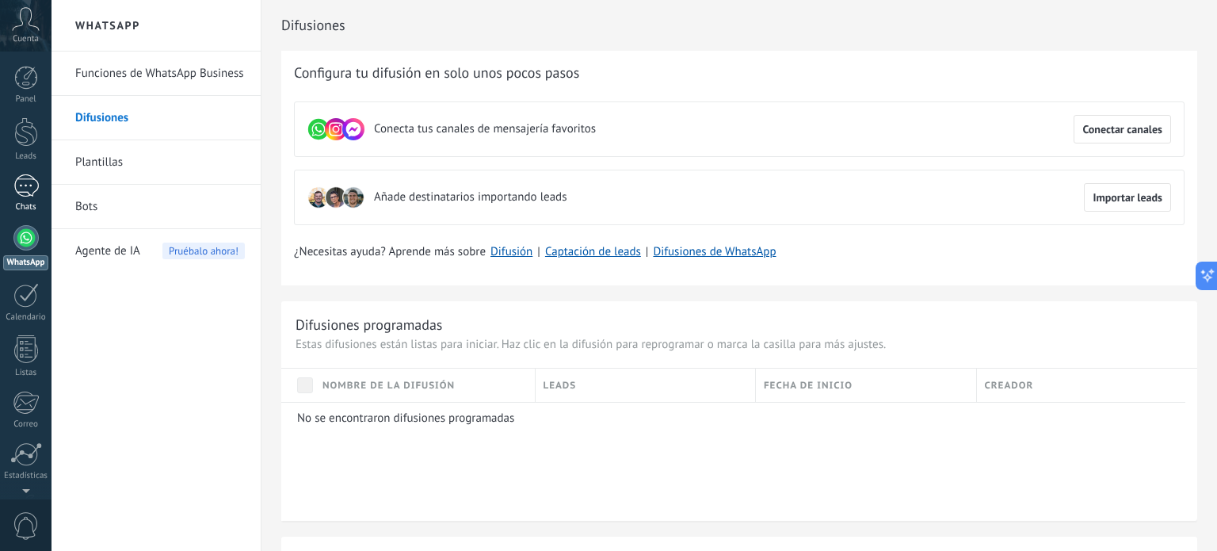
click at [20, 196] on div at bounding box center [25, 185] width 25 height 23
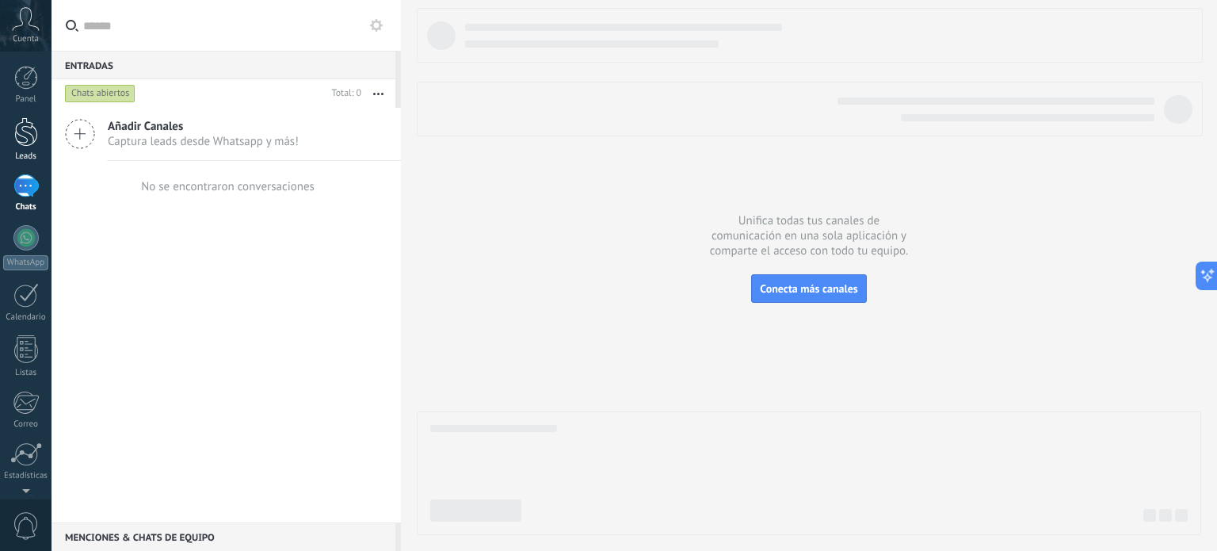
click at [17, 159] on div "Leads" at bounding box center [26, 156] width 46 height 10
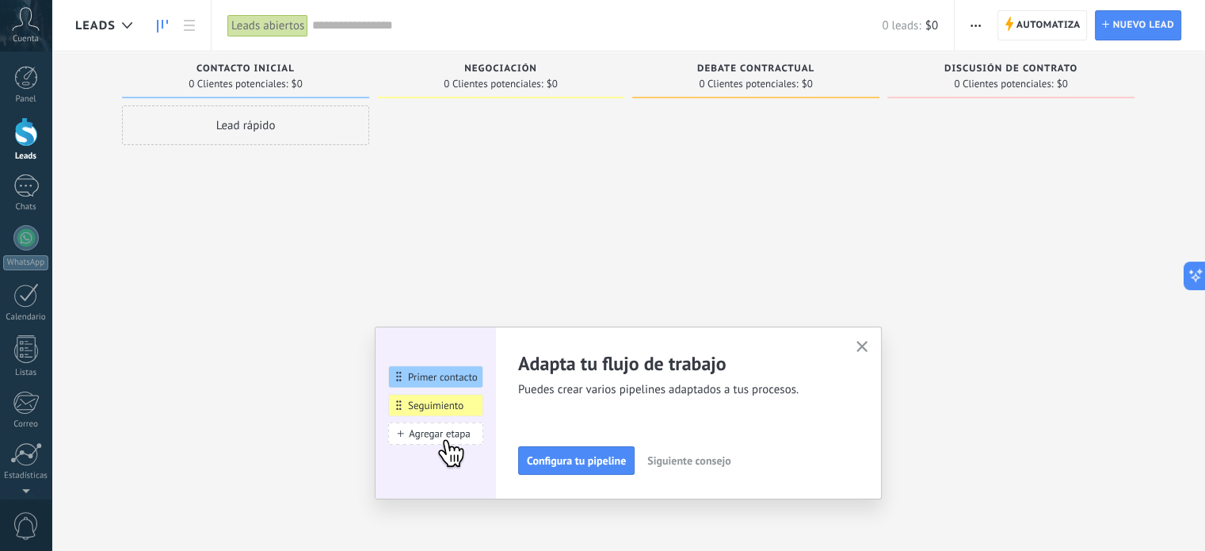
click at [10, 117] on link "Leads" at bounding box center [26, 139] width 52 height 44
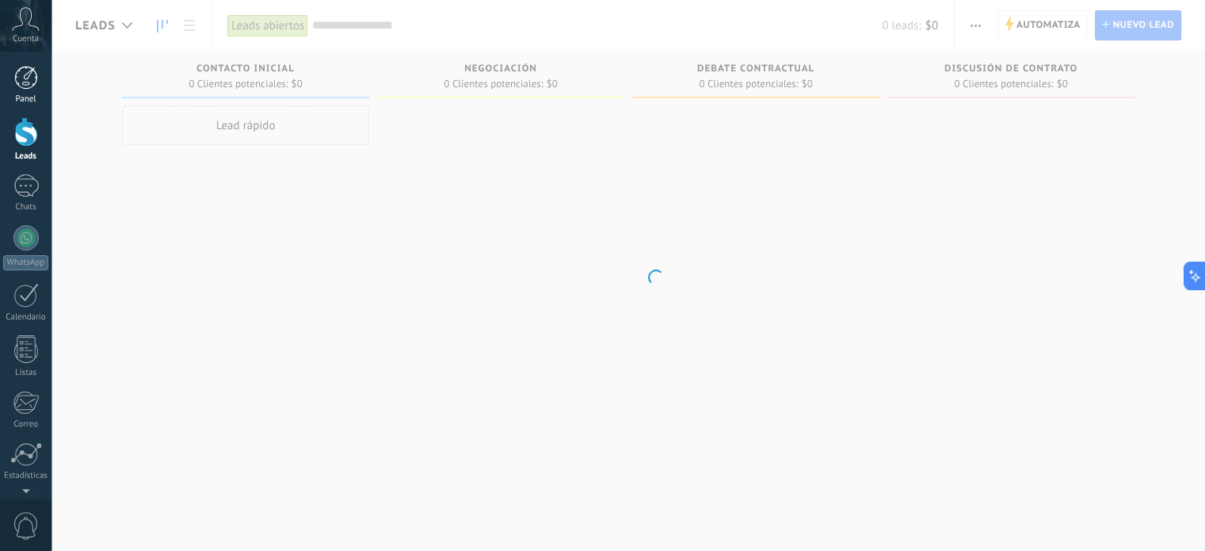
click at [16, 90] on link "Panel" at bounding box center [26, 85] width 52 height 39
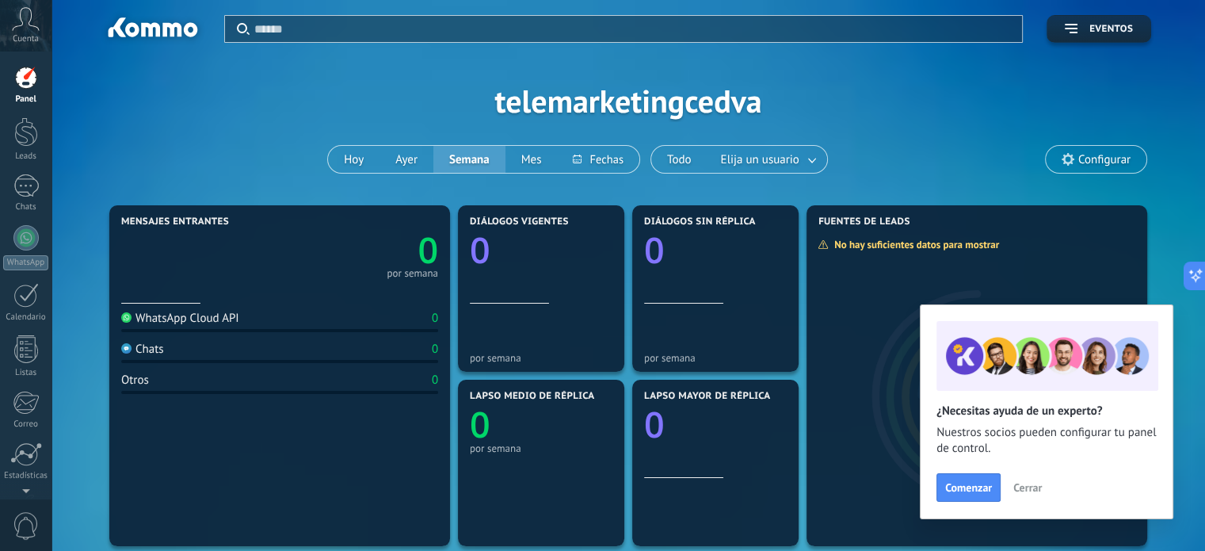
click at [24, 23] on icon at bounding box center [26, 19] width 28 height 24
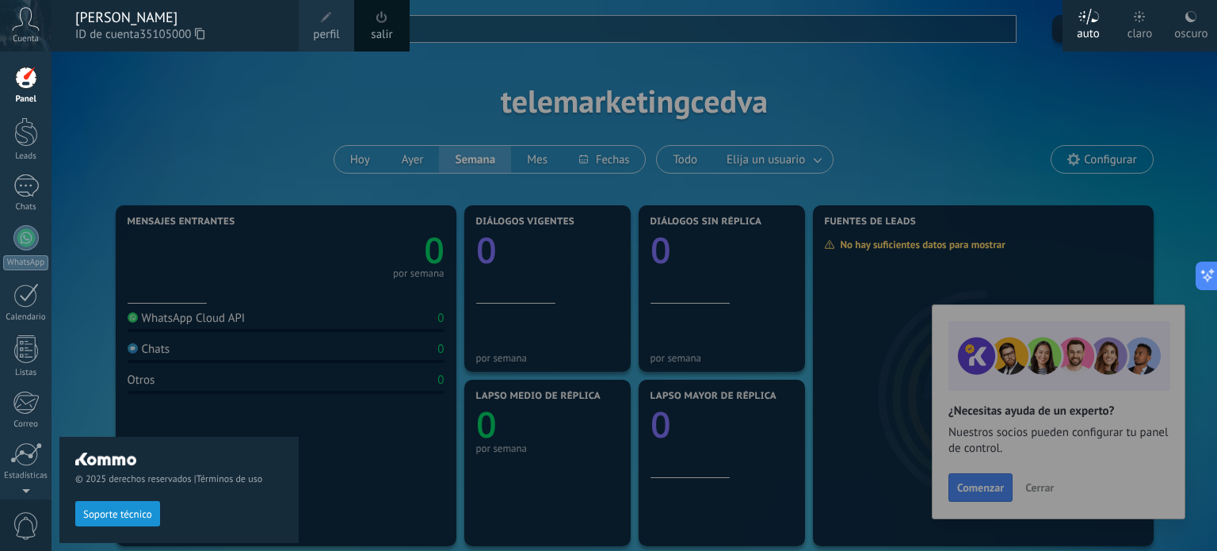
click at [24, 23] on icon at bounding box center [26, 19] width 28 height 24
